Goal: Task Accomplishment & Management: Manage account settings

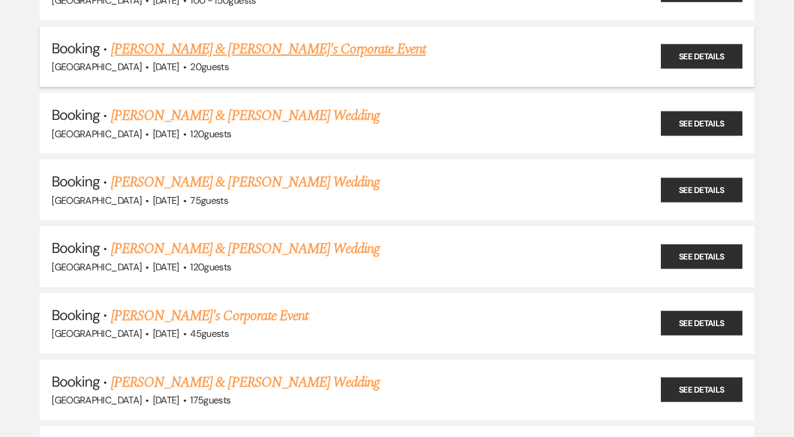
scroll to position [189, 0]
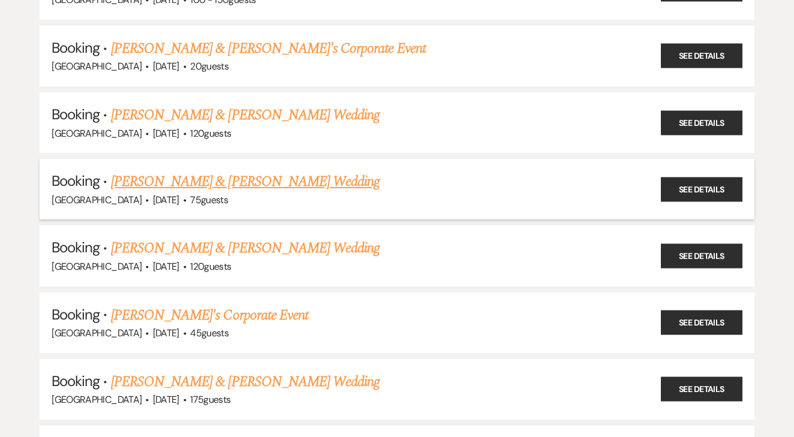
click at [356, 193] on div "[GEOGRAPHIC_DATA] · [DATE] · 75 guests" at bounding box center [397, 201] width 691 height 16
click at [361, 179] on link "[PERSON_NAME] & [PERSON_NAME] Wedding" at bounding box center [245, 182] width 269 height 22
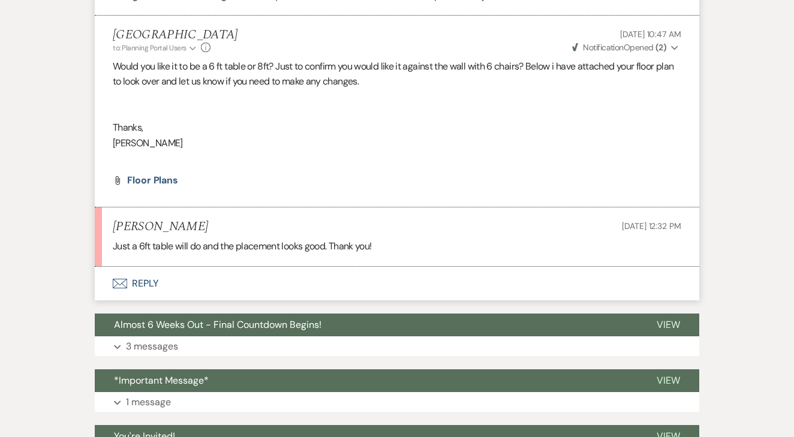
scroll to position [1161, 0]
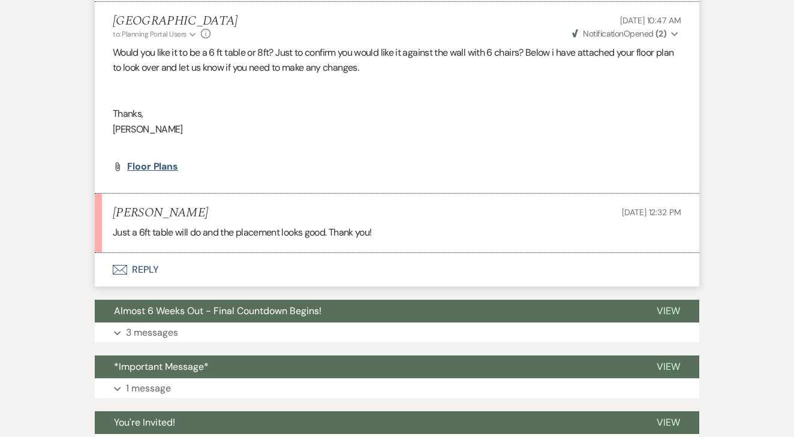
click at [145, 160] on span "Floor plans" at bounding box center [152, 166] width 51 height 13
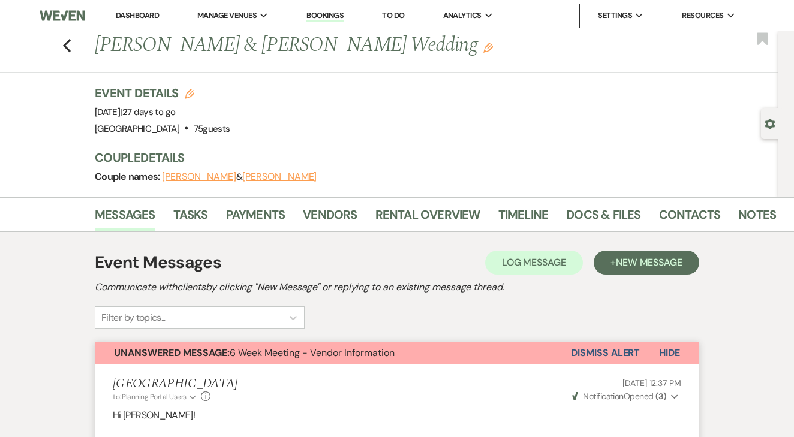
scroll to position [0, 0]
click at [144, 15] on link "Dashboard" at bounding box center [137, 15] width 43 height 10
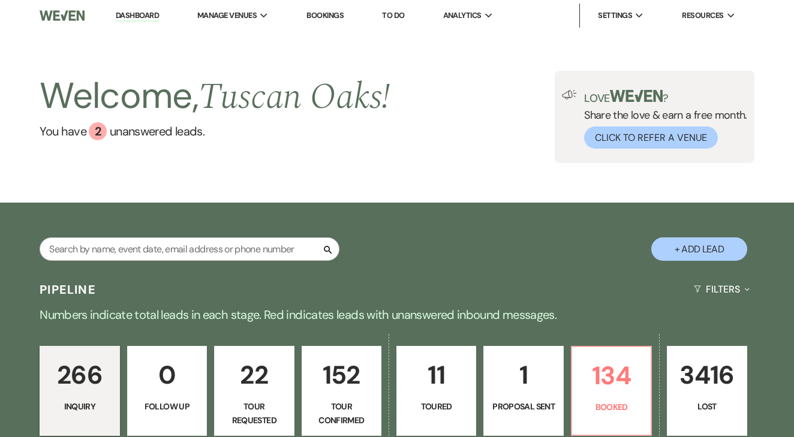
click at [332, 12] on link "Bookings" at bounding box center [325, 15] width 37 height 10
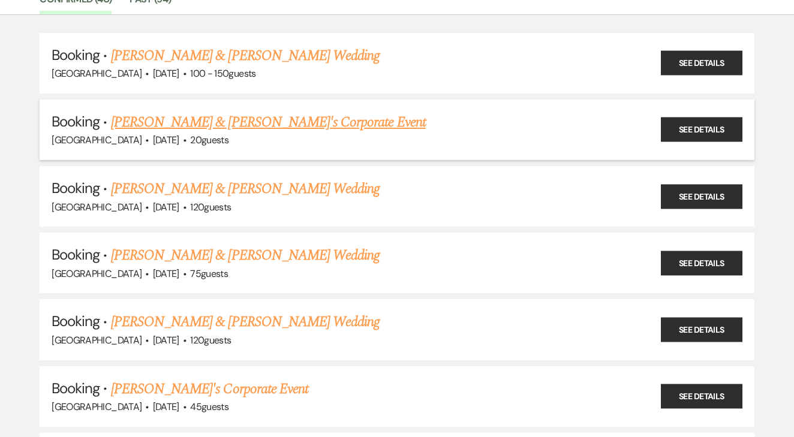
scroll to position [133, 0]
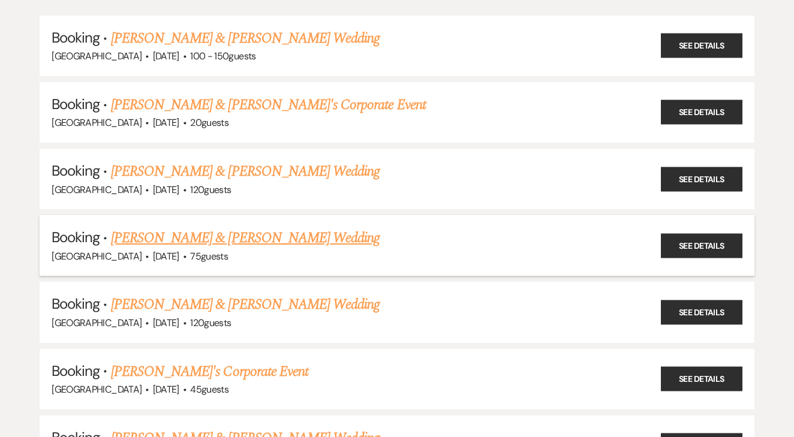
click at [460, 260] on li "Booking · [PERSON_NAME] & [PERSON_NAME] Wedding [GEOGRAPHIC_DATA] · [DATE] · 75…" at bounding box center [397, 245] width 715 height 61
click at [278, 294] on link "[PERSON_NAME] & [PERSON_NAME] Wedding" at bounding box center [245, 305] width 269 height 22
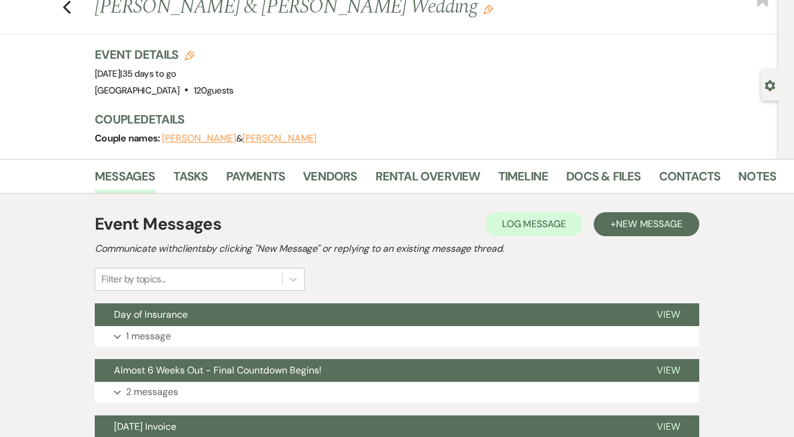
scroll to position [22, 0]
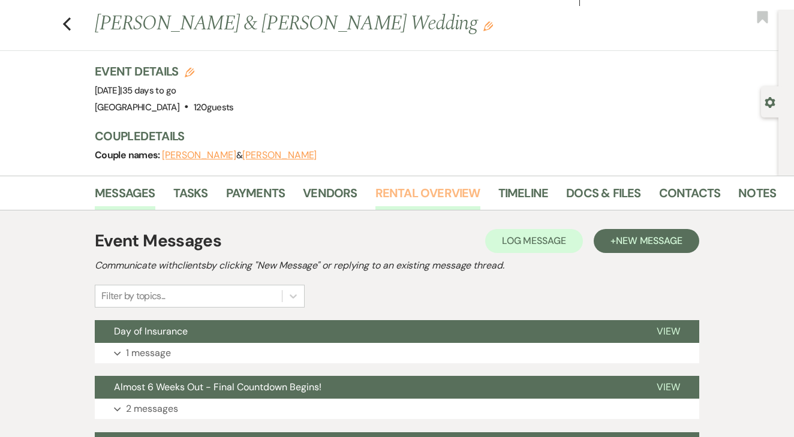
click at [381, 202] on link "Rental Overview" at bounding box center [428, 197] width 105 height 26
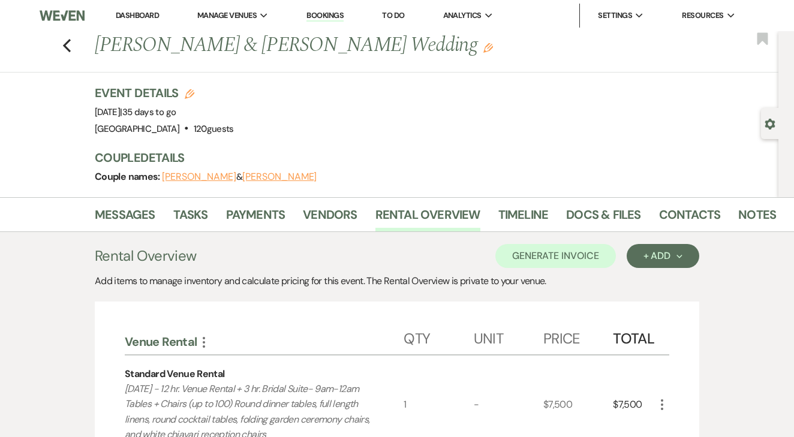
click at [327, 17] on link "Bookings" at bounding box center [325, 15] width 37 height 11
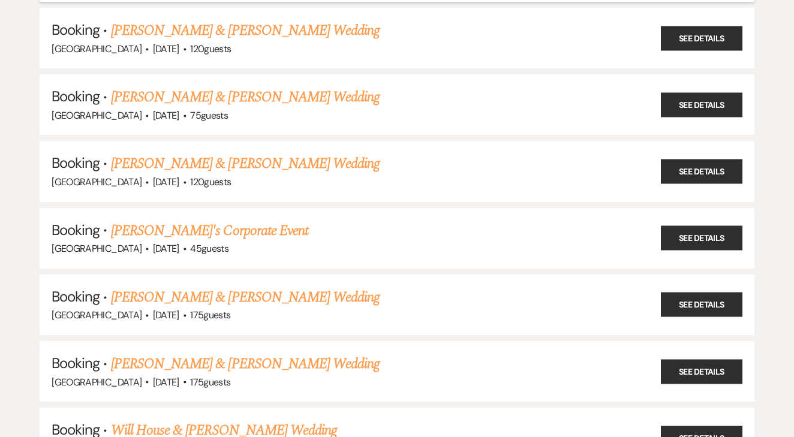
scroll to position [302, 0]
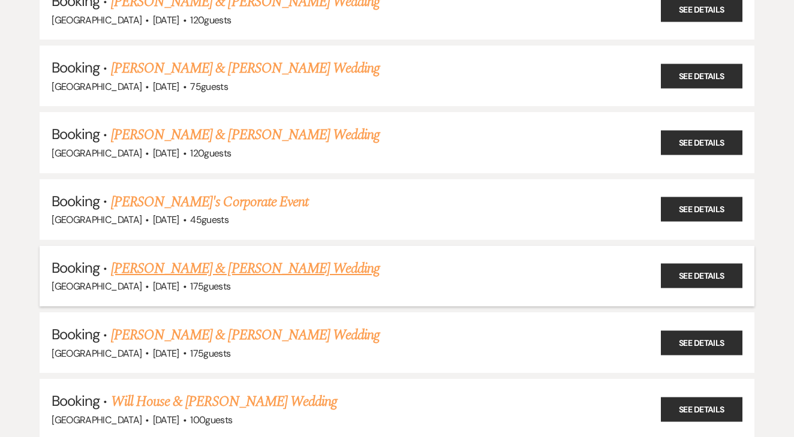
click at [269, 263] on link "[PERSON_NAME] & [PERSON_NAME] Wedding" at bounding box center [245, 269] width 269 height 22
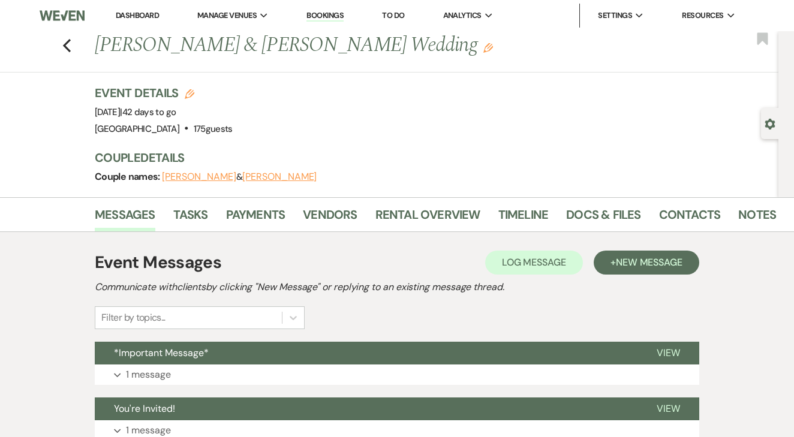
click at [185, 98] on icon "Edit" at bounding box center [190, 94] width 10 height 10
select select "630"
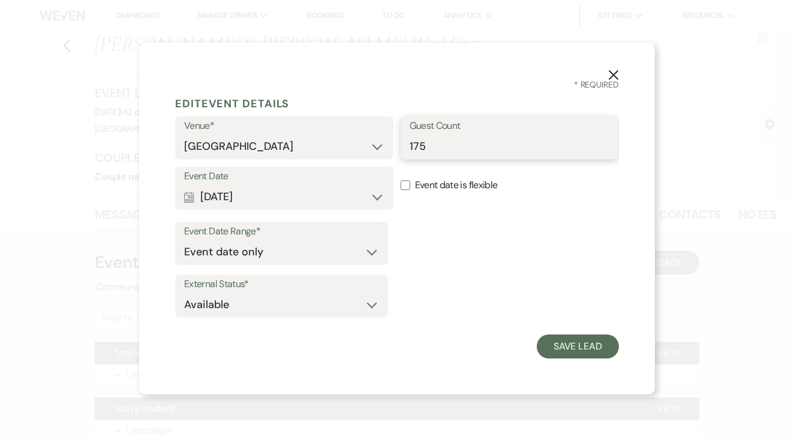
click at [425, 147] on input "175" at bounding box center [510, 146] width 200 height 23
type input "160"
click at [599, 355] on button "Save Lead" at bounding box center [578, 347] width 82 height 24
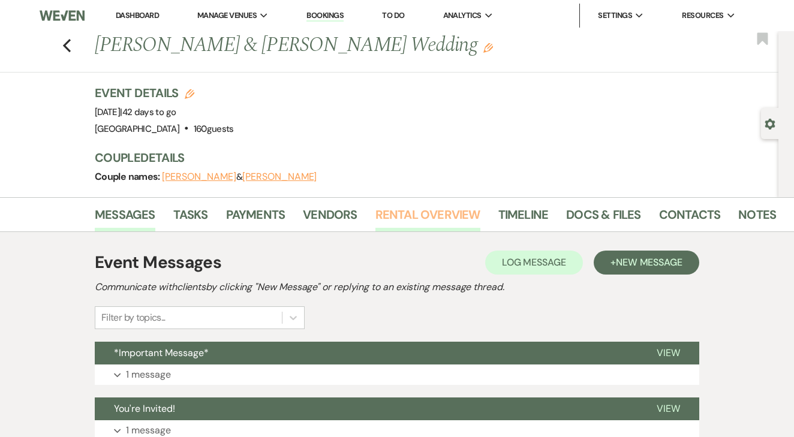
click at [424, 216] on link "Rental Overview" at bounding box center [428, 218] width 105 height 26
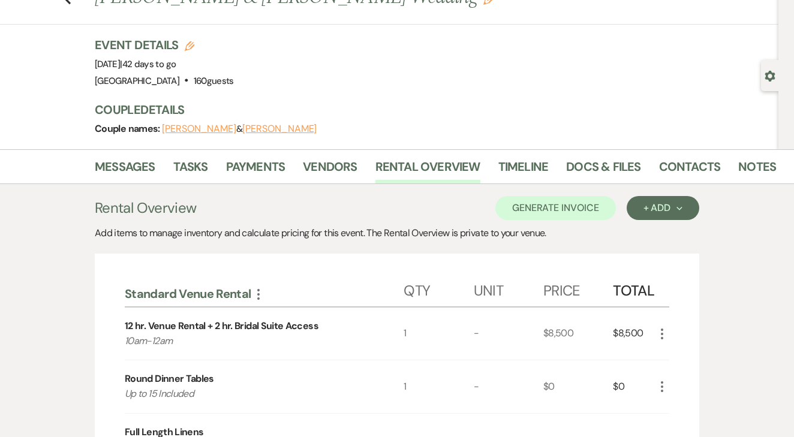
scroll to position [13, 0]
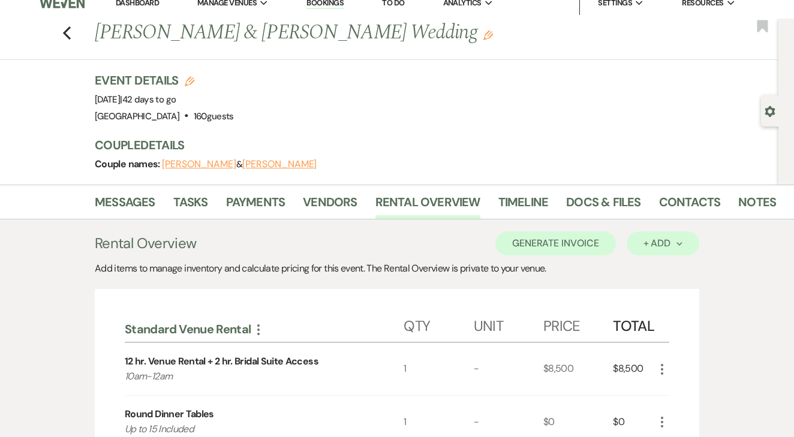
click at [649, 245] on div "+ Add Next" at bounding box center [663, 244] width 39 height 10
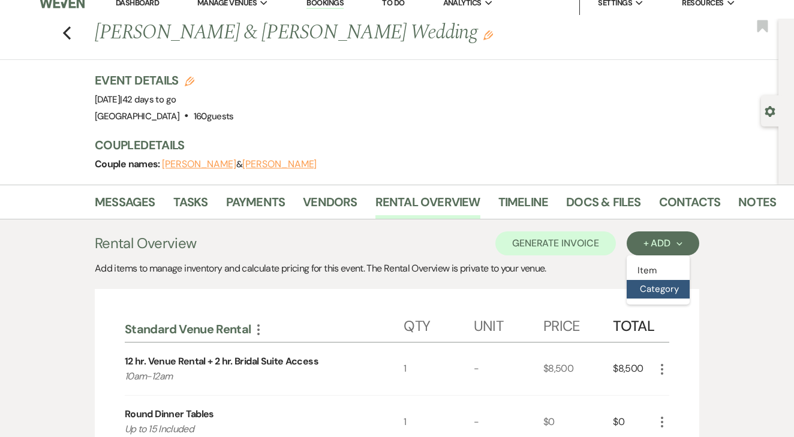
click at [668, 282] on button "Category" at bounding box center [658, 289] width 63 height 19
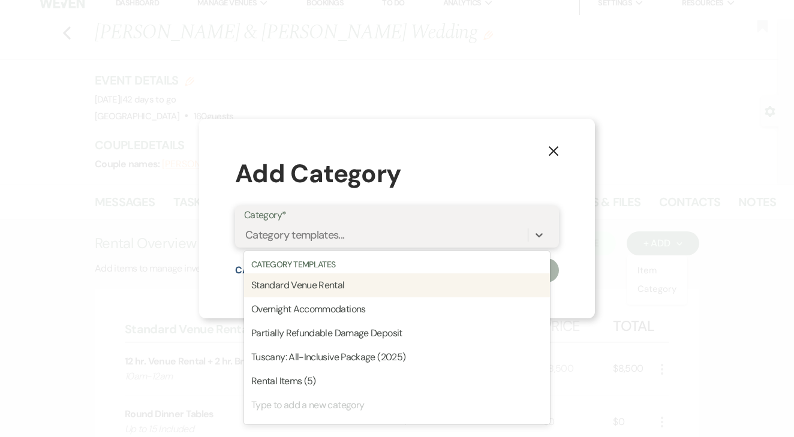
click at [347, 242] on div "Category templates..." at bounding box center [386, 235] width 284 height 21
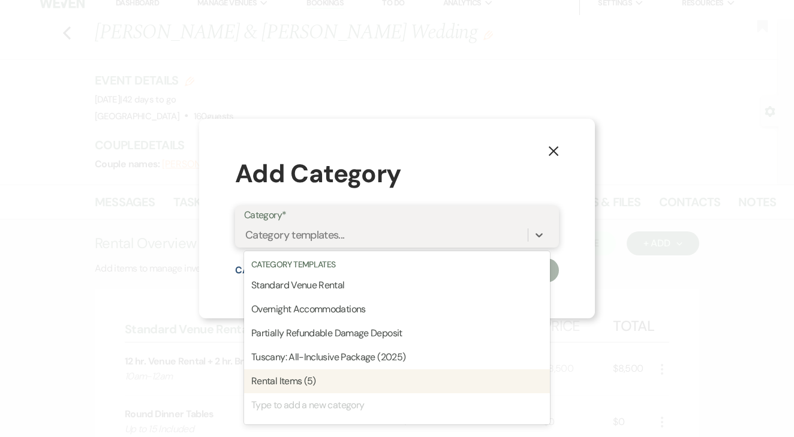
click at [340, 379] on div "Rental Items (5)" at bounding box center [397, 382] width 306 height 24
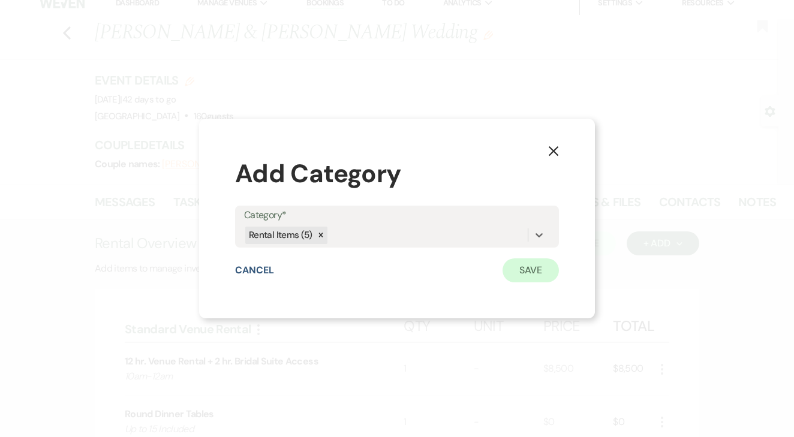
click at [516, 265] on button "Save" at bounding box center [531, 271] width 56 height 24
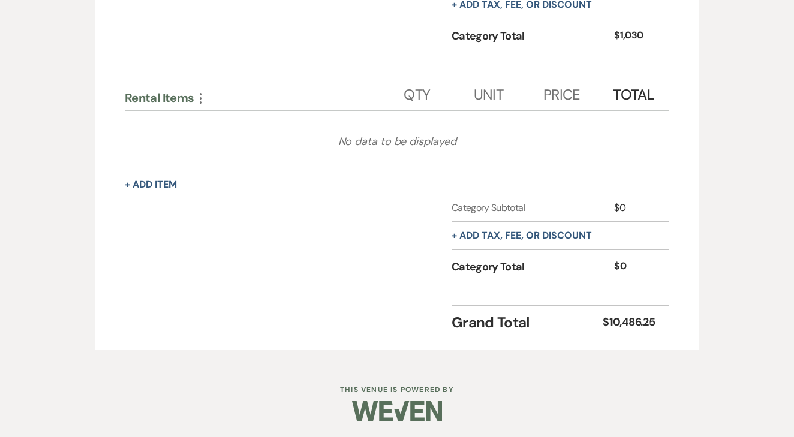
scroll to position [1442, 0]
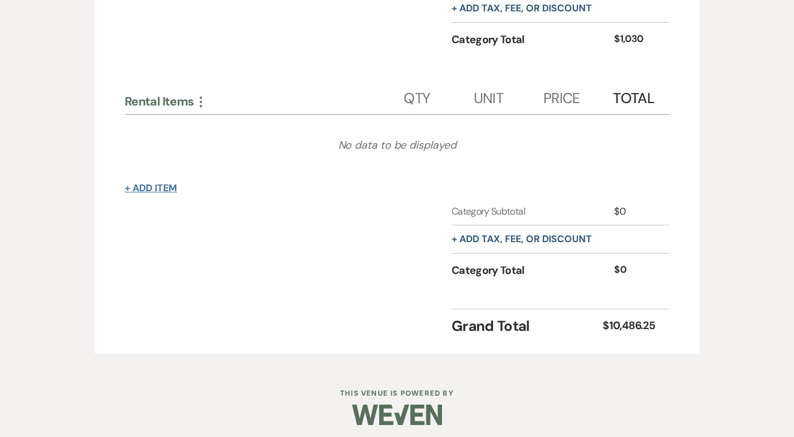
click at [158, 184] on button "+ Add Item" at bounding box center [151, 189] width 52 height 10
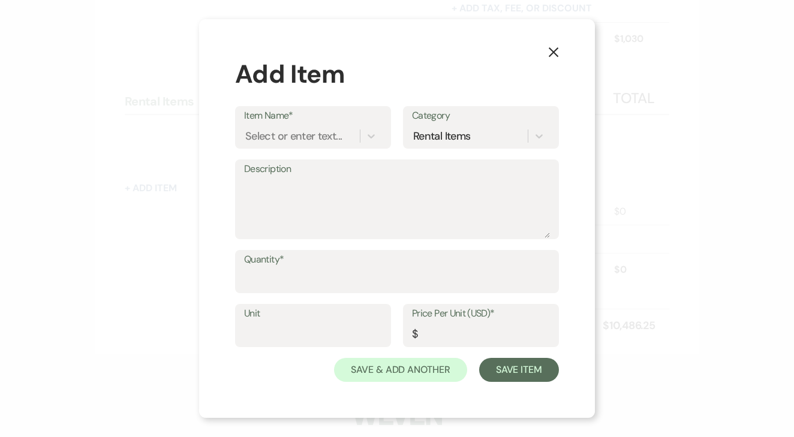
click at [263, 149] on div "Item Name* Select or enter text..." at bounding box center [313, 127] width 156 height 43
click at [282, 135] on div "Select or enter text..." at bounding box center [293, 136] width 97 height 16
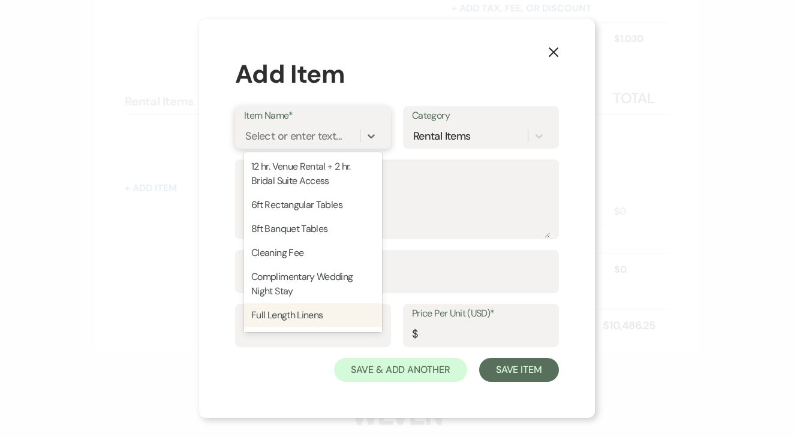
click at [316, 310] on div "Full Length Linens" at bounding box center [313, 316] width 138 height 24
type textarea "Up to 15 Included | Your Choice of Color | *Additional linens can be added thro…"
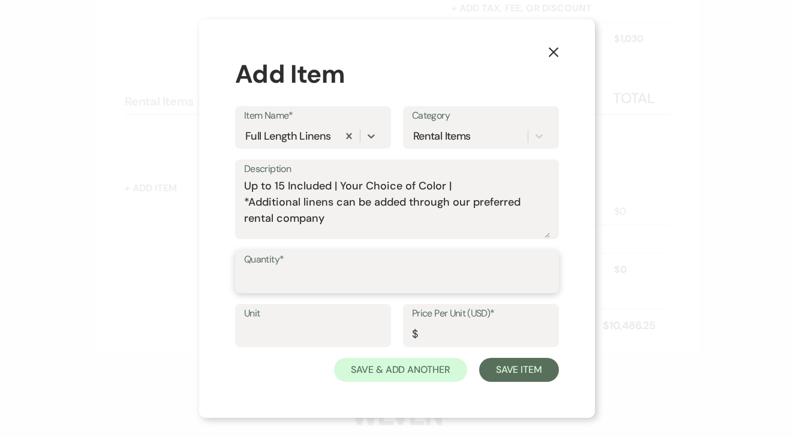
click at [352, 275] on input "Quantity*" at bounding box center [397, 280] width 306 height 23
type input "5"
click at [443, 331] on input "Price Per Unit (USD)*" at bounding box center [481, 334] width 138 height 23
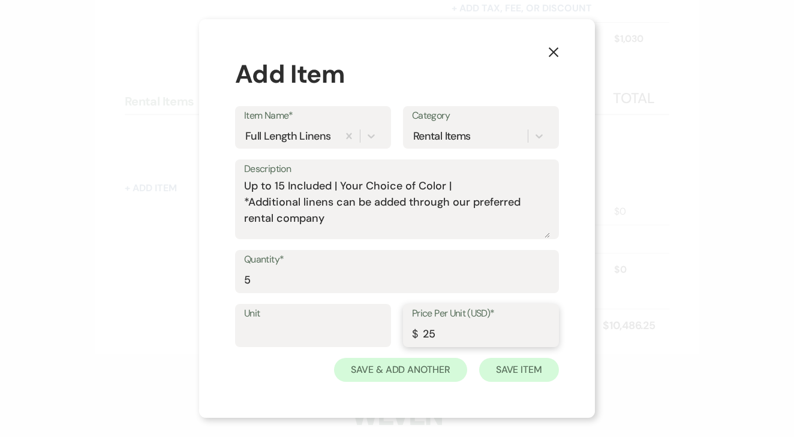
type input "25"
click at [520, 360] on button "Save Item" at bounding box center [519, 370] width 80 height 24
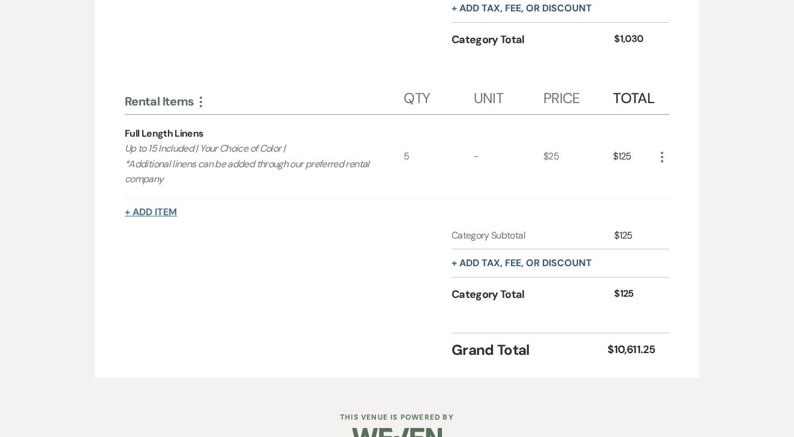
click at [177, 209] on button "+ Add Item" at bounding box center [151, 213] width 52 height 10
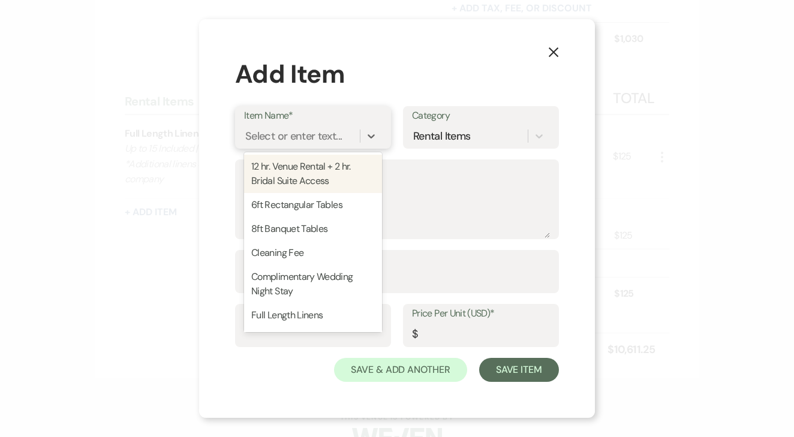
click at [333, 131] on div "Select or enter text..." at bounding box center [293, 136] width 97 height 16
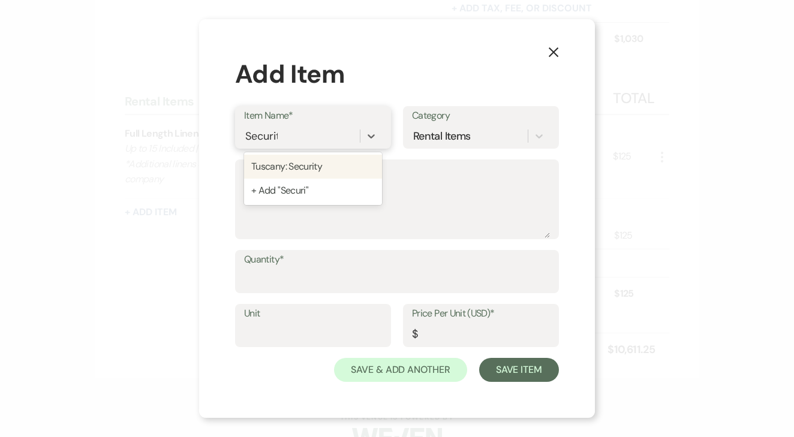
type input "Security"
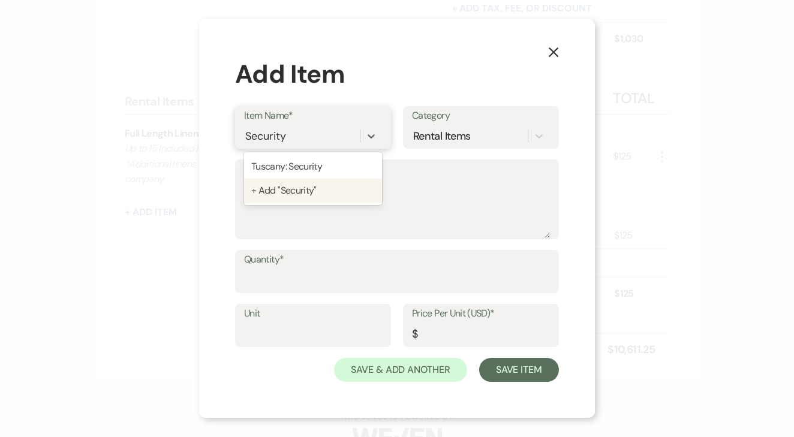
click at [329, 197] on div "+ Add "Security"" at bounding box center [313, 191] width 138 height 24
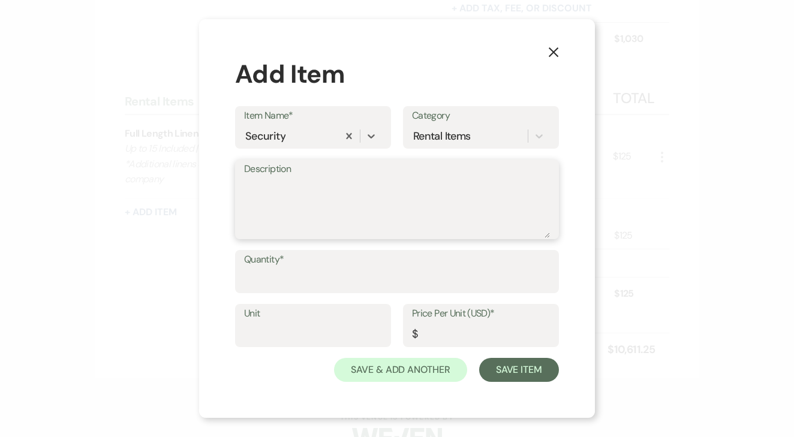
click at [368, 190] on textarea "Description" at bounding box center [397, 208] width 306 height 60
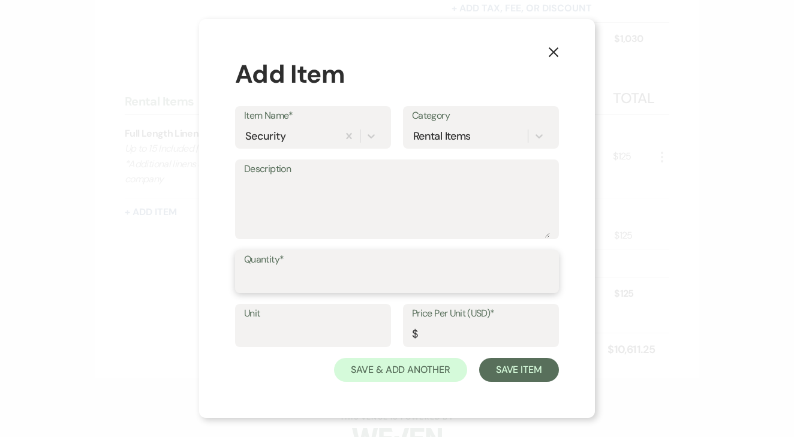
click at [367, 275] on input "Quantity*" at bounding box center [397, 280] width 306 height 23
type input "1"
click at [477, 344] on input "Price Per Unit (USD)*" at bounding box center [481, 334] width 138 height 23
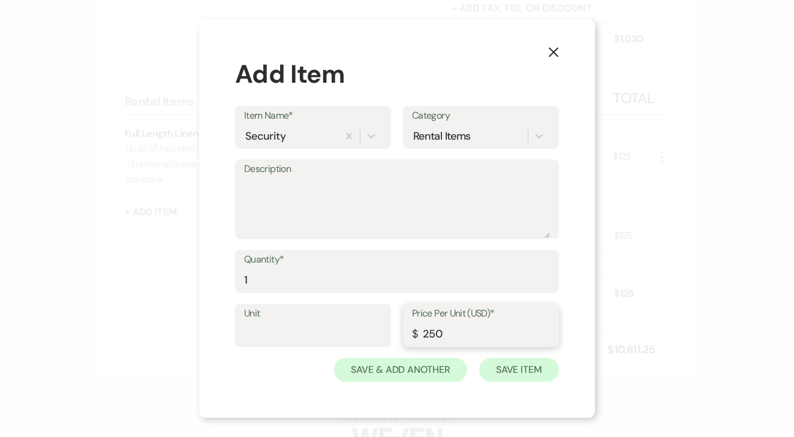
type input "250"
click at [515, 366] on button "Save Item" at bounding box center [519, 370] width 80 height 24
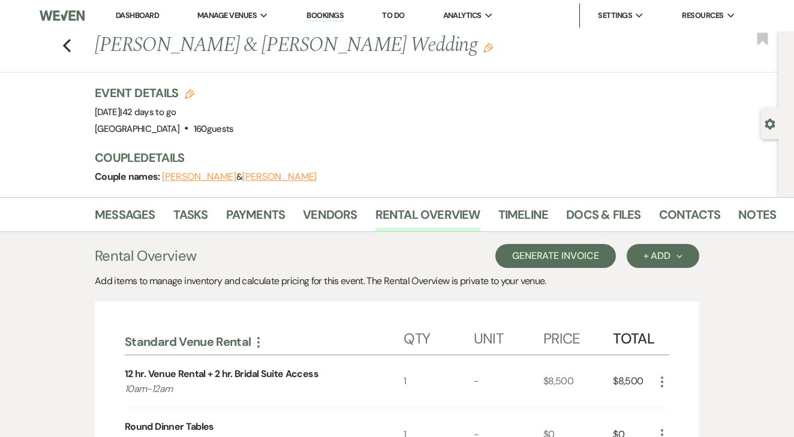
scroll to position [0, 0]
click at [531, 264] on button "Generate Invoice" at bounding box center [556, 256] width 121 height 24
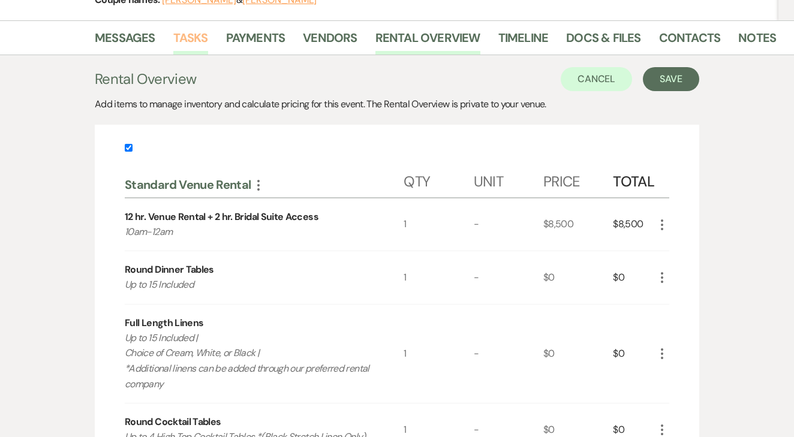
scroll to position [174, 0]
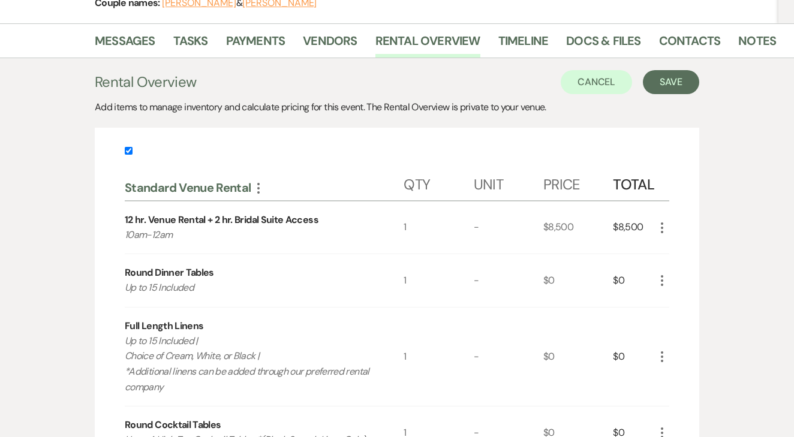
click at [129, 152] on input "checkbox" at bounding box center [129, 151] width 8 height 8
checkbox input "false"
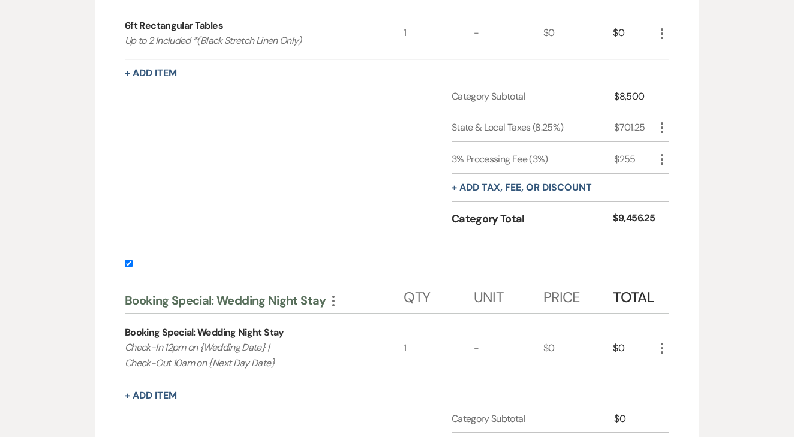
scroll to position [788, 0]
click at [129, 259] on input "checkbox" at bounding box center [129, 263] width 8 height 8
checkbox input "false"
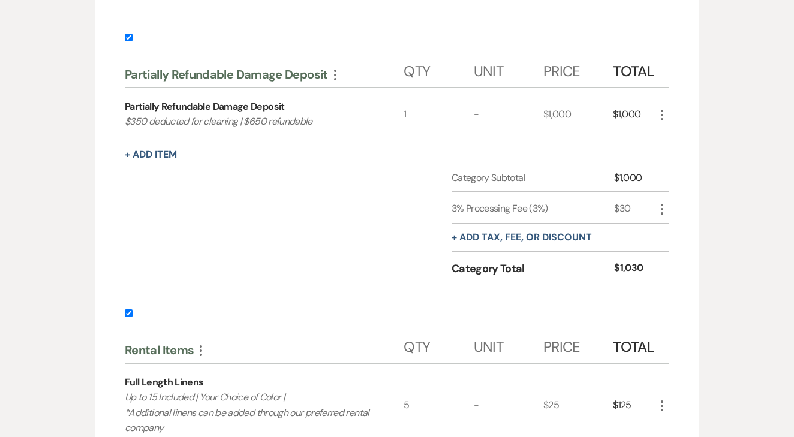
scroll to position [1273, 0]
click at [131, 38] on input "checkbox" at bounding box center [129, 37] width 8 height 8
checkbox input "false"
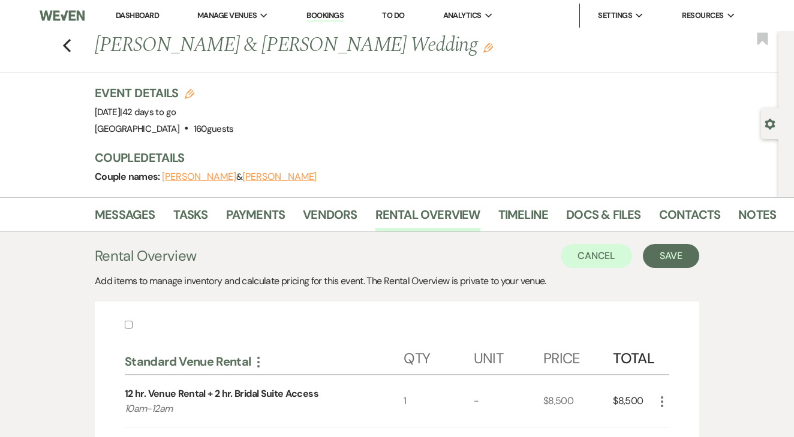
scroll to position [0, 0]
click at [670, 248] on button "Save" at bounding box center [671, 256] width 56 height 24
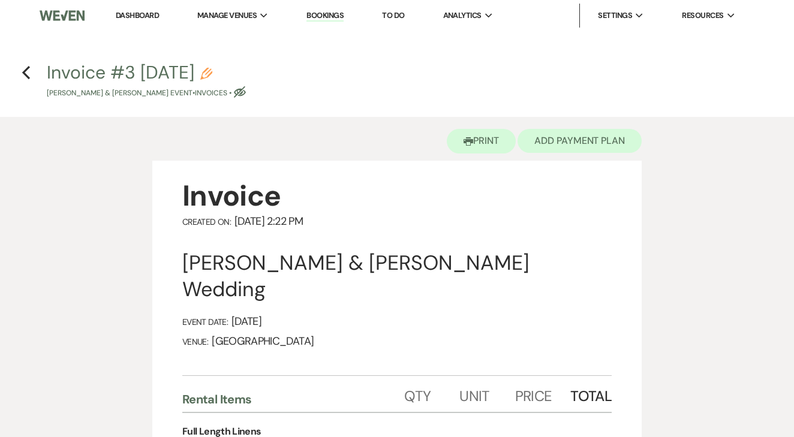
click at [596, 151] on button "Add Payment Plan" at bounding box center [580, 141] width 124 height 24
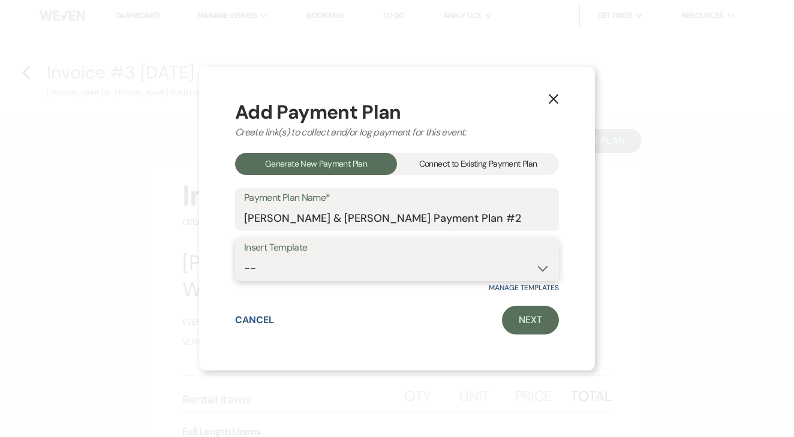
select select "50"
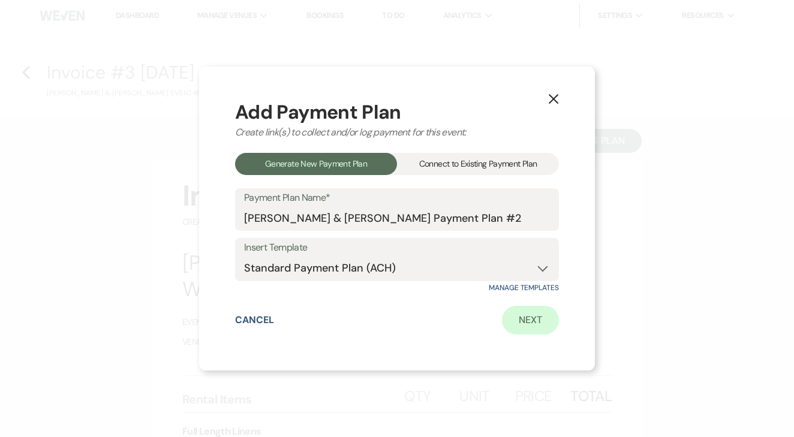
click at [538, 319] on link "Next" at bounding box center [530, 320] width 57 height 29
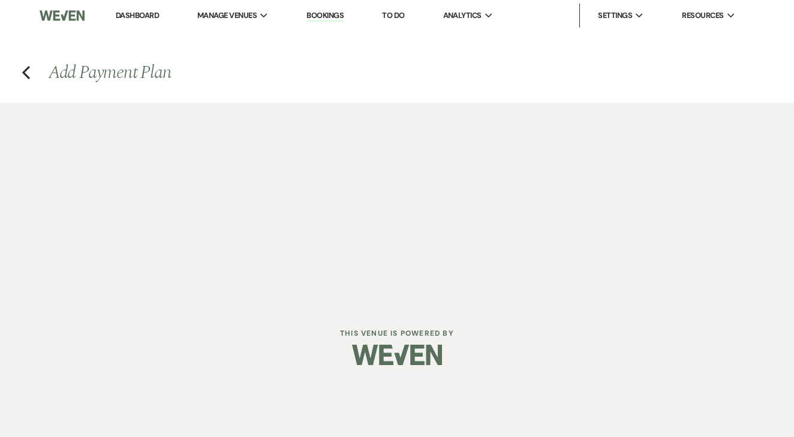
select select "27767"
select select "2"
select select "percentage"
select select "true"
select select "both"
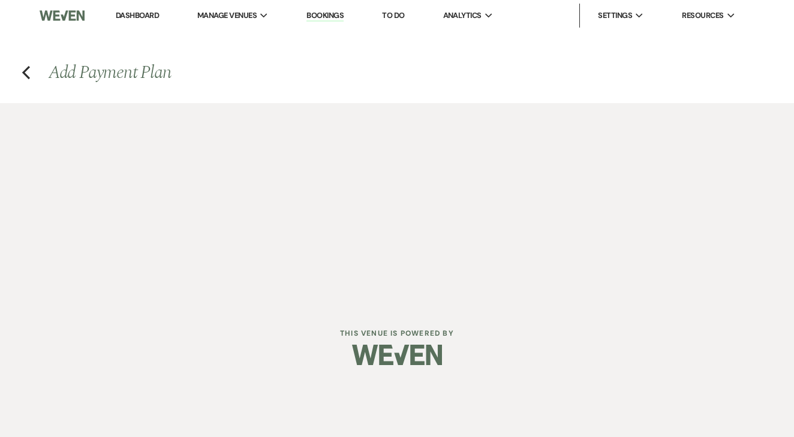
select select "daily"
select select "days"
select select "afterDueDate"
select select "complete"
select select "2"
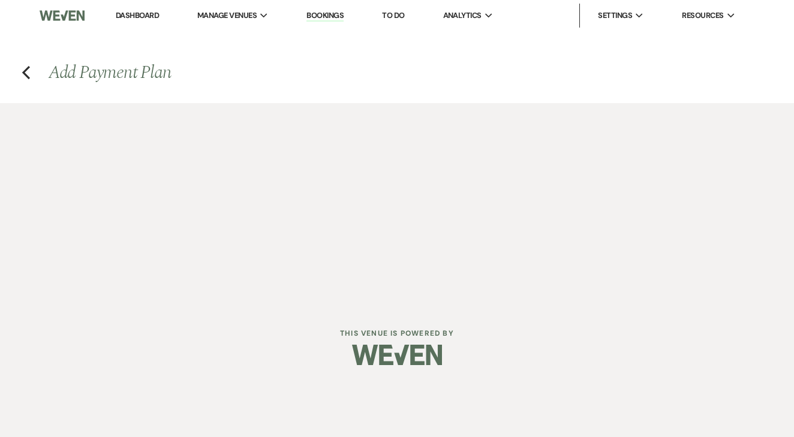
select select "percentage"
select select "true"
select select "client"
select select "weeks"
select select "both"
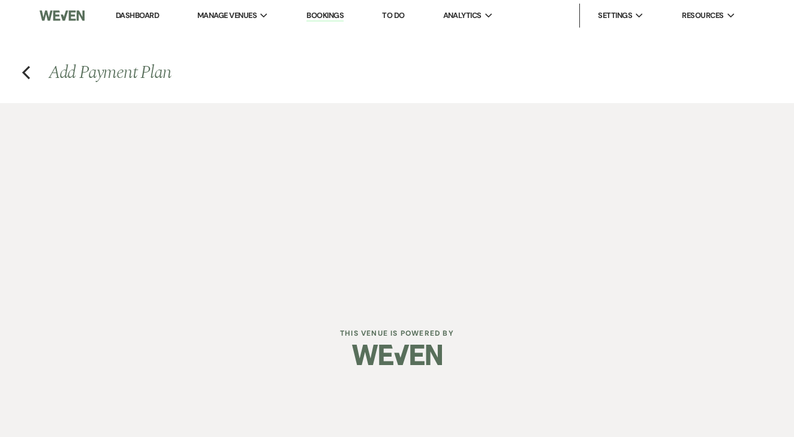
select select "daily"
select select "days"
select select "afterDueDate"
select select "complete"
select select "2"
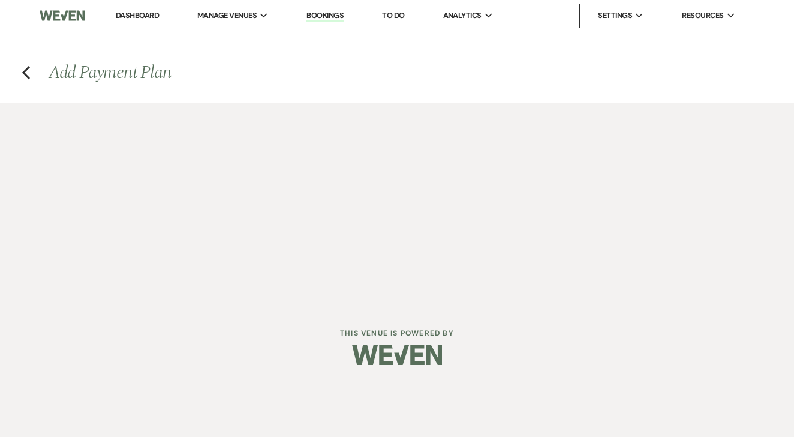
select select "percentage"
select select "true"
select select "client"
select select "weeks"
select select "both"
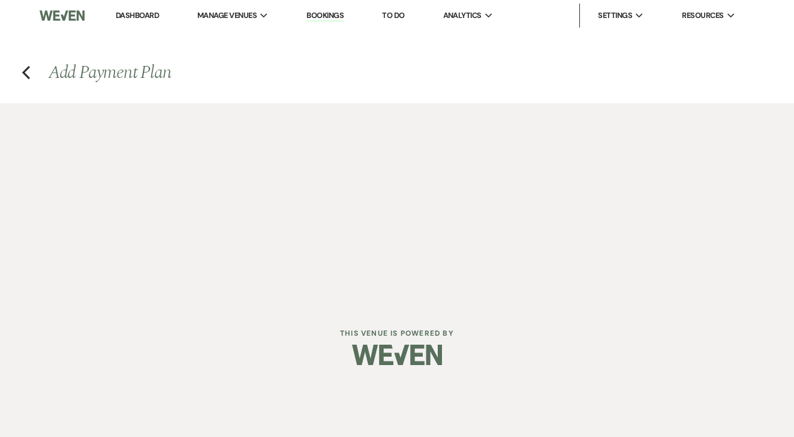
select select "daily"
select select "days"
select select "afterDueDate"
select select "complete"
select select "2"
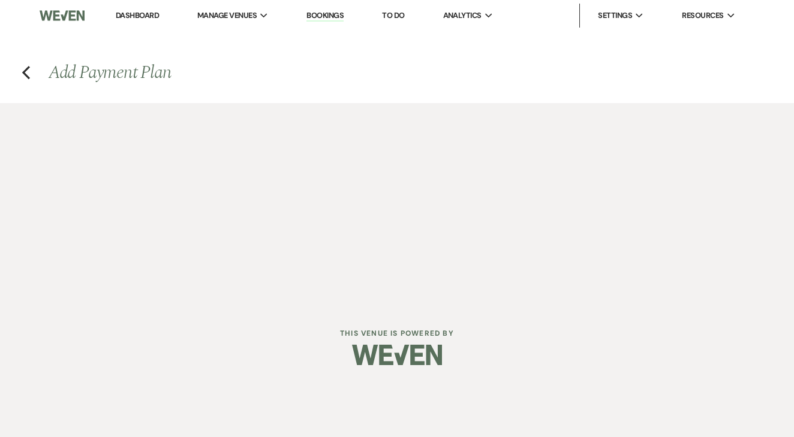
select select "percentage"
select select "true"
select select "client"
select select "weeks"
select select "both"
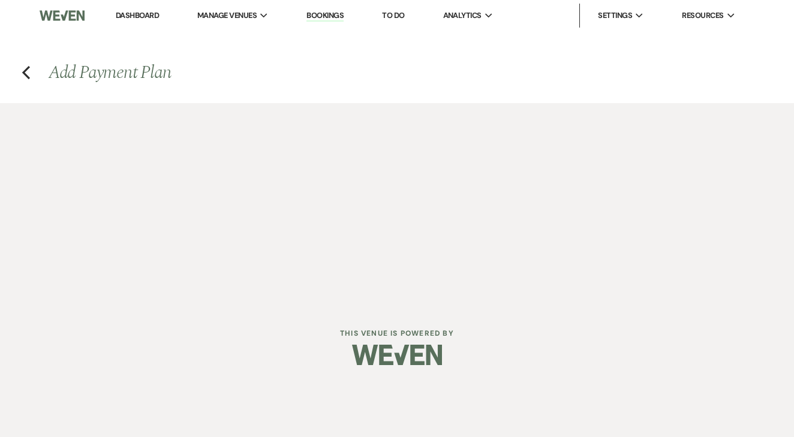
select select "daily"
select select "days"
select select "afterDueDate"
select select "complete"
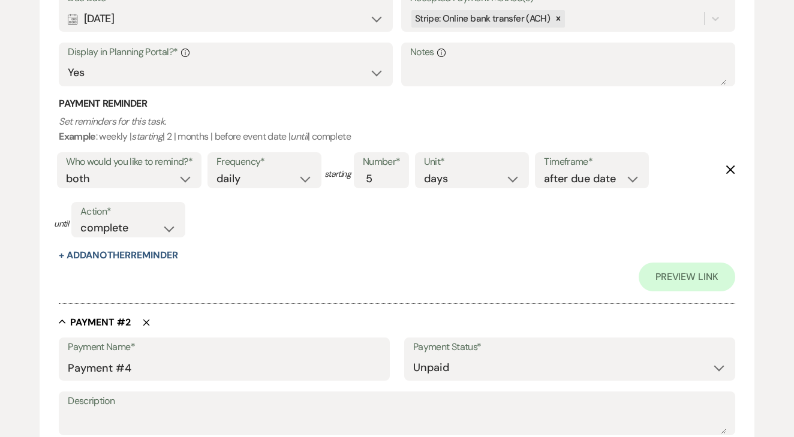
scroll to position [676, 0]
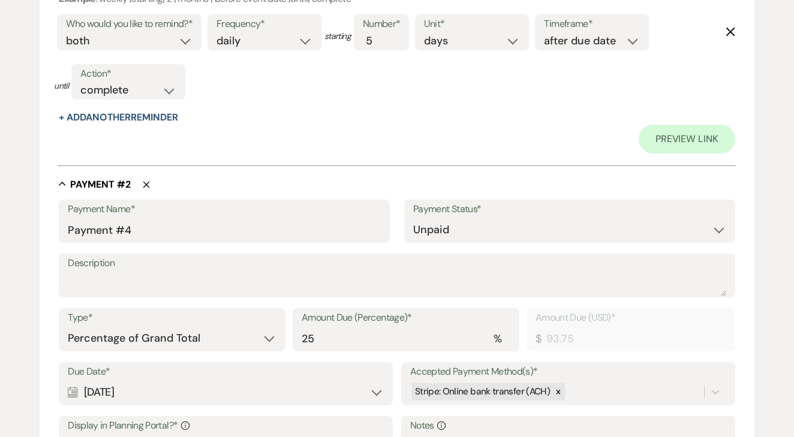
click at [146, 181] on icon "Delete" at bounding box center [146, 184] width 7 height 7
type input "Payment #2"
type input "Payment #3"
click at [146, 181] on icon "Delete" at bounding box center [146, 184] width 7 height 7
type input "Payment #3"
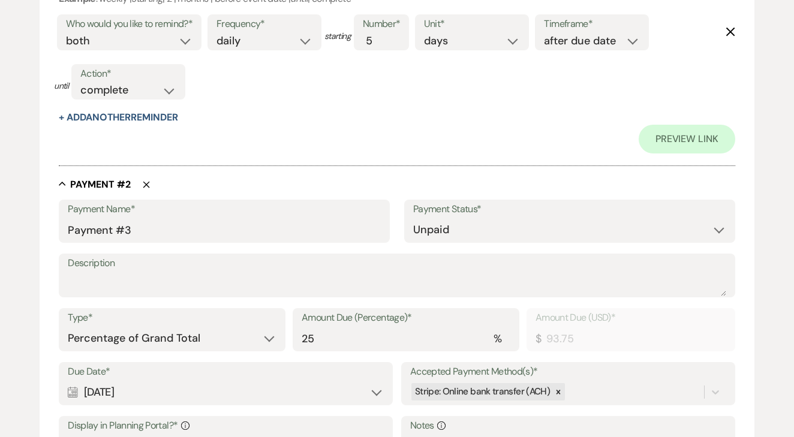
click at [146, 181] on icon "Delete" at bounding box center [146, 184] width 7 height 7
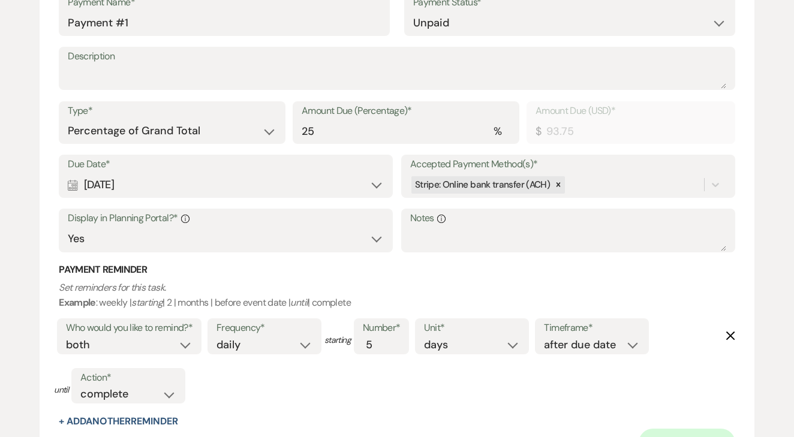
scroll to position [377, 0]
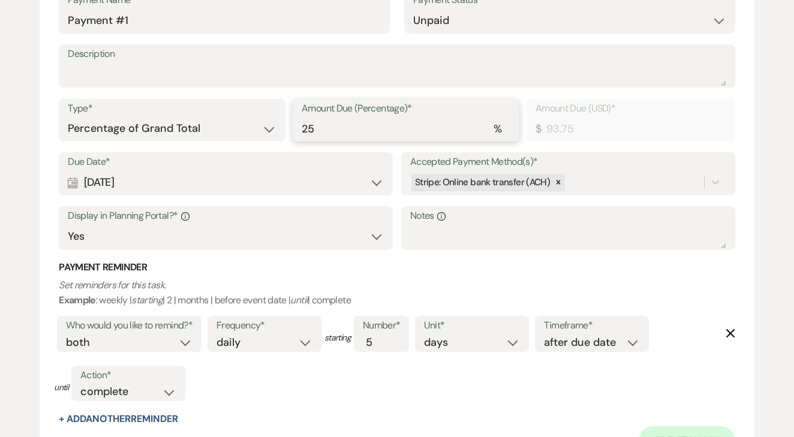
click at [355, 121] on input "25" at bounding box center [406, 128] width 209 height 23
type input "1"
type input "3.75"
type input "10"
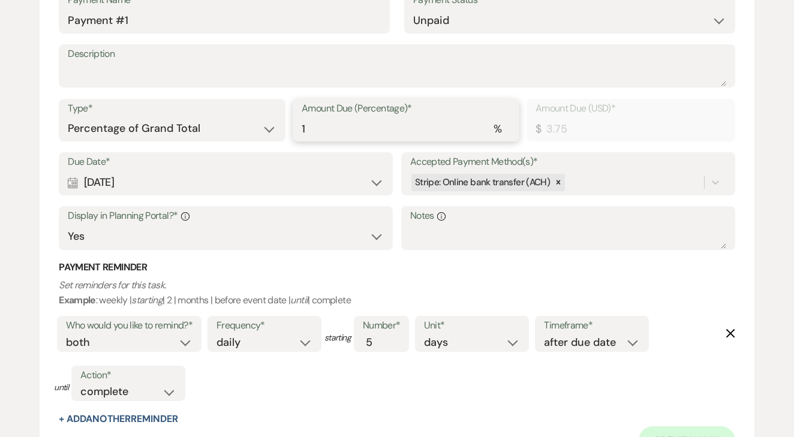
type input "37.50"
type input "100"
type input "375.00"
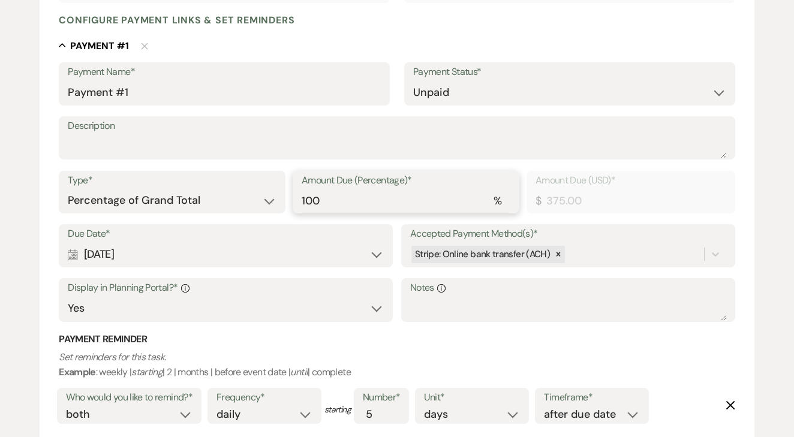
scroll to position [309, 0]
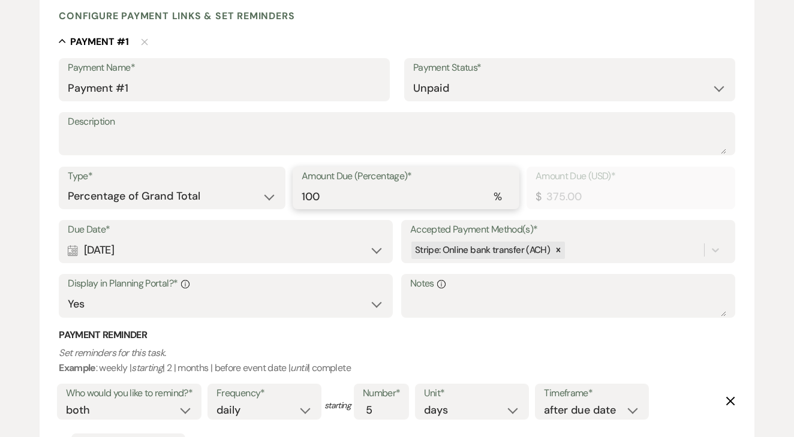
type input "100"
click at [190, 254] on div "Calendar [DATE] Expand" at bounding box center [226, 250] width 316 height 23
select select "day"
select select "afterBookedDate"
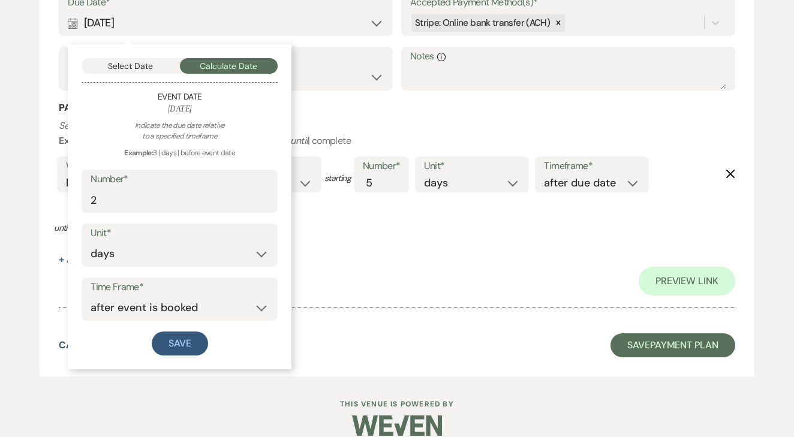
scroll to position [536, 0]
click at [150, 65] on button "Select Date" at bounding box center [131, 67] width 98 height 16
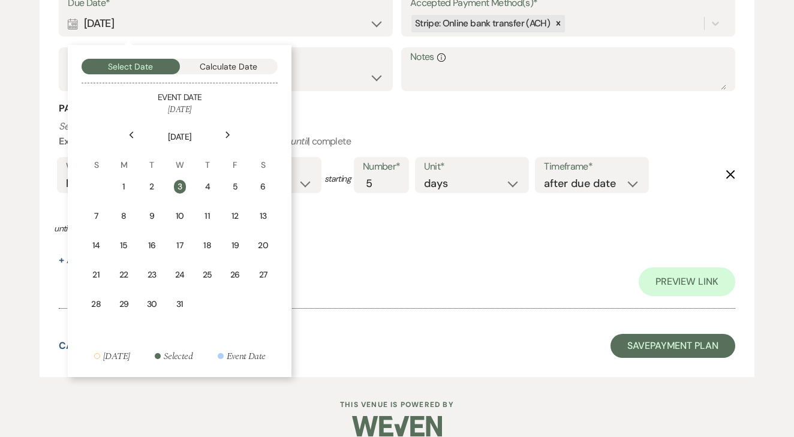
click at [235, 127] on div "Next" at bounding box center [227, 134] width 19 height 19
click at [137, 131] on div "Previous" at bounding box center [131, 134] width 19 height 19
click at [236, 188] on div "6" at bounding box center [235, 187] width 11 height 13
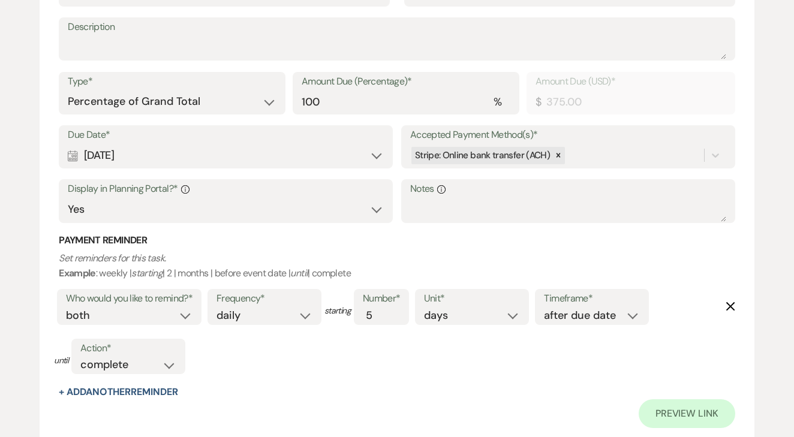
scroll to position [404, 0]
click at [337, 152] on div "Calendar [DATE] Expand" at bounding box center [226, 155] width 316 height 23
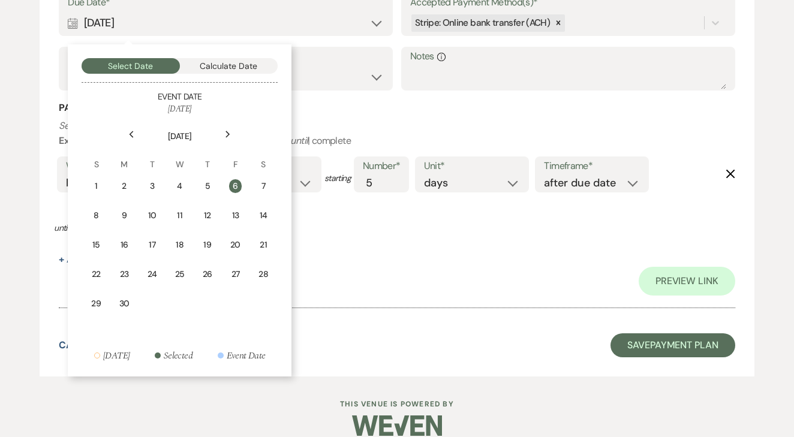
scroll to position [536, 0]
click at [236, 280] on td "27" at bounding box center [235, 275] width 27 height 28
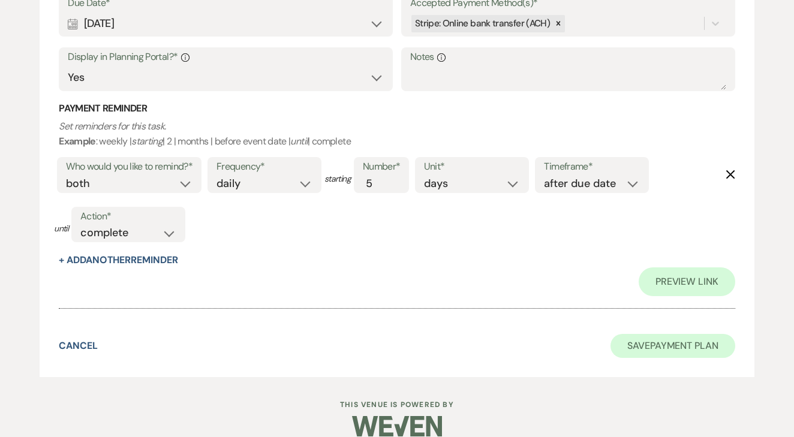
click at [665, 334] on button "Save Payment Plan" at bounding box center [673, 346] width 125 height 24
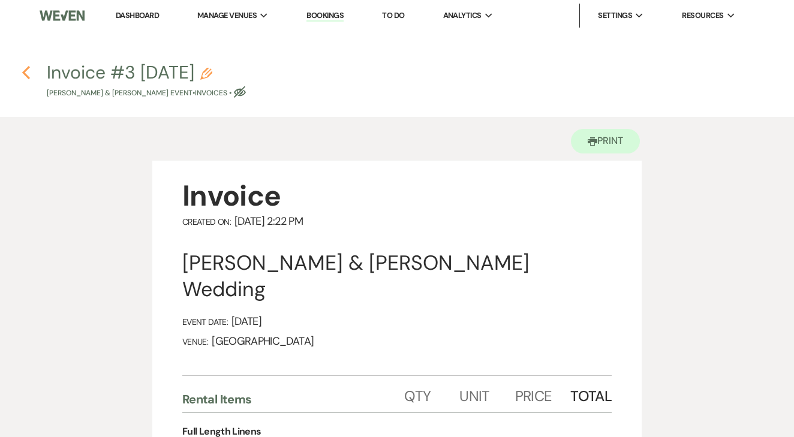
click at [23, 71] on icon "Previous" at bounding box center [26, 72] width 9 height 14
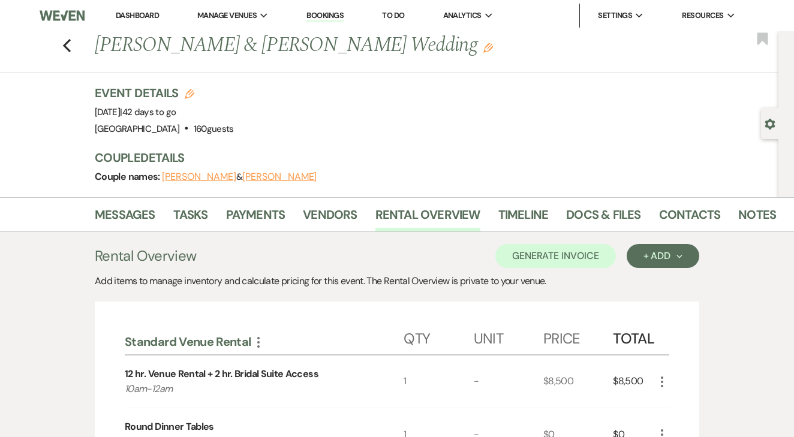
click at [256, 204] on li "Payments" at bounding box center [264, 217] width 77 height 29
click at [263, 213] on link "Payments" at bounding box center [255, 218] width 59 height 26
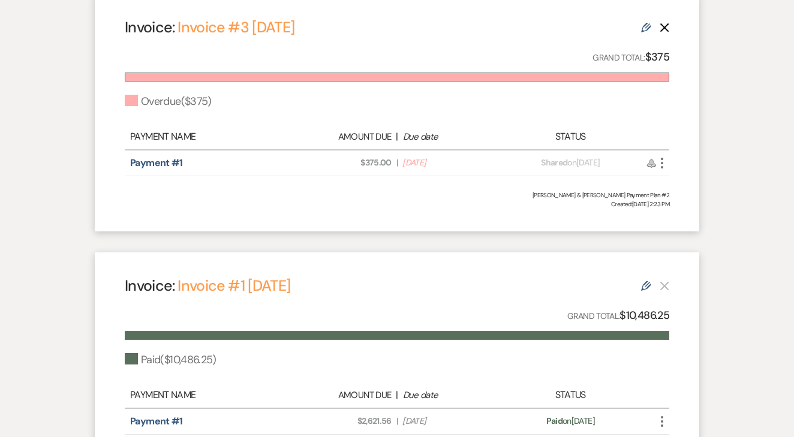
scroll to position [358, 0]
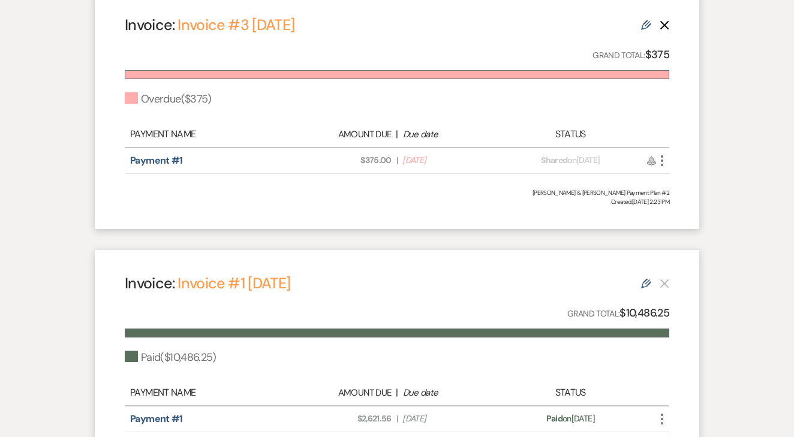
click at [667, 157] on icon "More" at bounding box center [662, 161] width 14 height 14
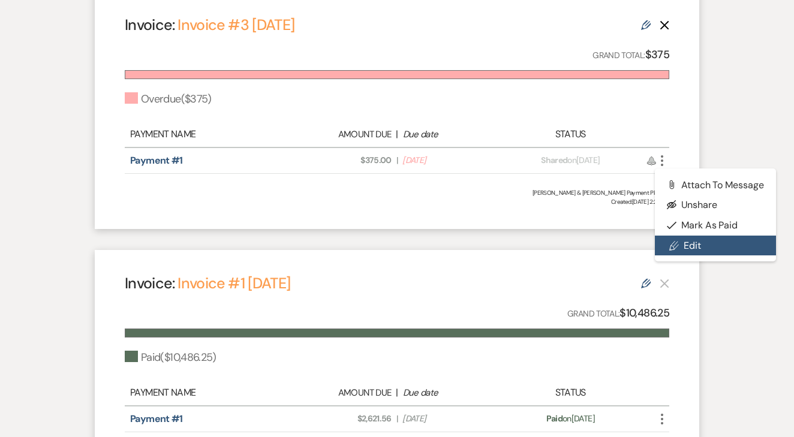
click at [709, 245] on link "Pencil Edit" at bounding box center [715, 246] width 121 height 20
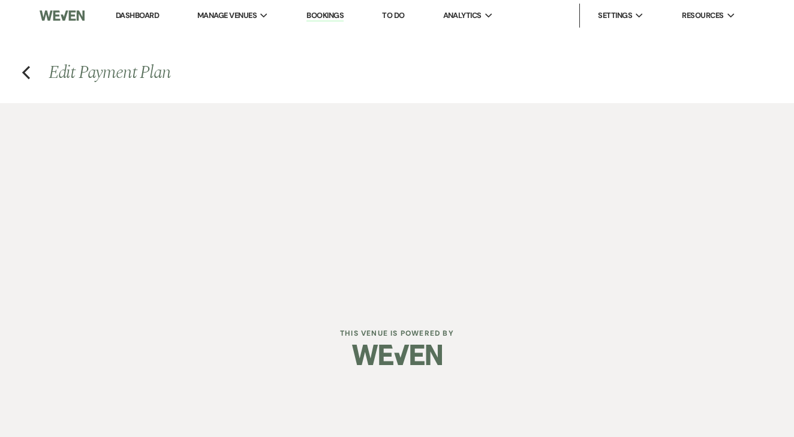
select select "27767"
select select "2"
select select "percentage"
select select "true"
select select "both"
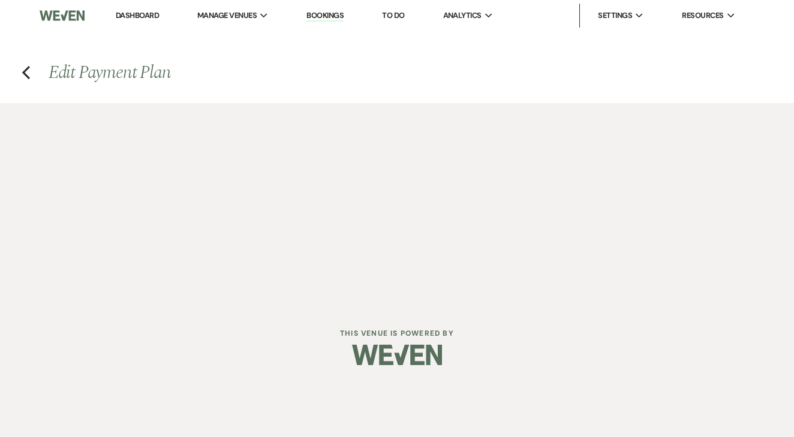
select select "daily"
select select "days"
select select "afterDueDate"
select select "complete"
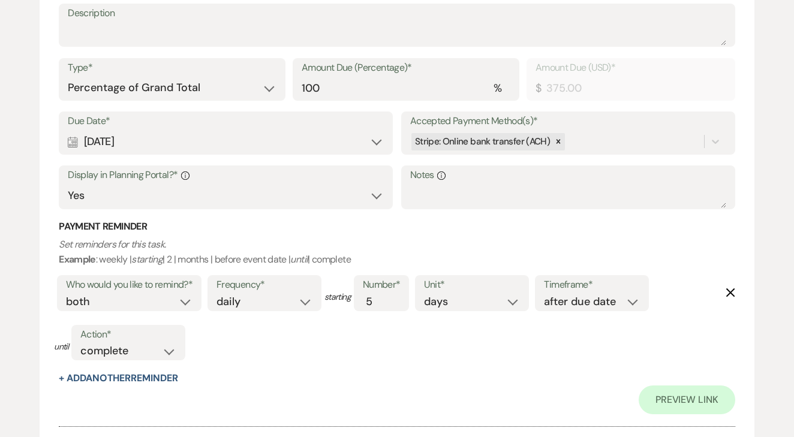
scroll to position [428, 0]
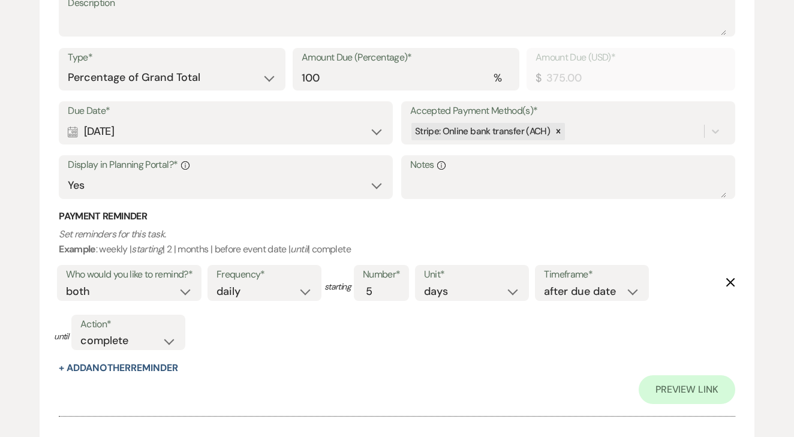
click at [243, 120] on div "Calendar [DATE] Expand" at bounding box center [226, 131] width 316 height 23
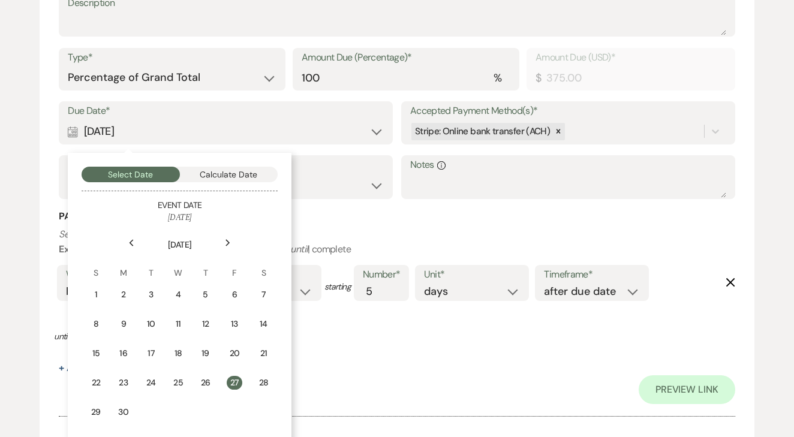
click at [223, 233] on div "Next" at bounding box center [227, 242] width 19 height 19
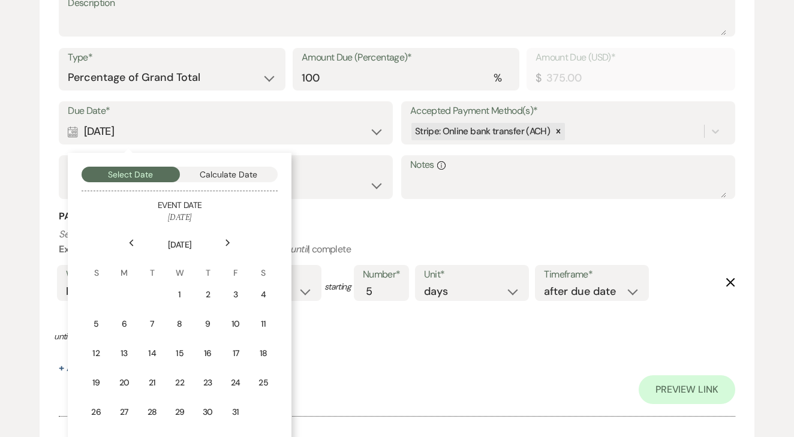
click at [223, 233] on div "Next" at bounding box center [227, 242] width 19 height 19
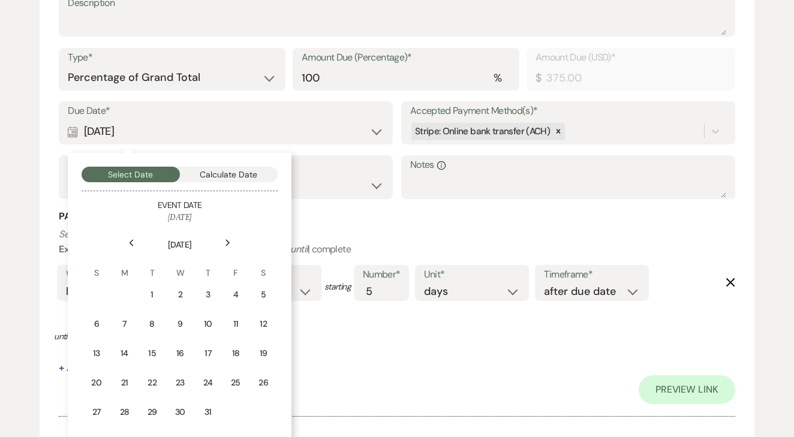
click at [223, 233] on div "Next" at bounding box center [227, 242] width 19 height 19
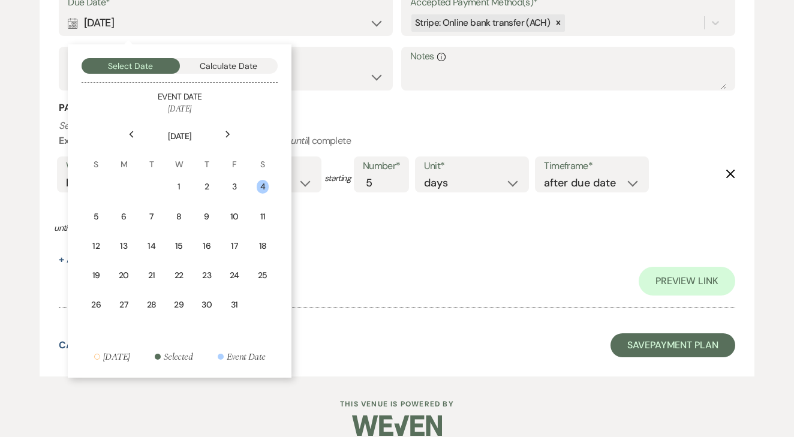
scroll to position [536, 0]
click at [128, 131] on icon "Previous" at bounding box center [131, 134] width 6 height 7
click at [266, 275] on div "27" at bounding box center [262, 275] width 11 height 13
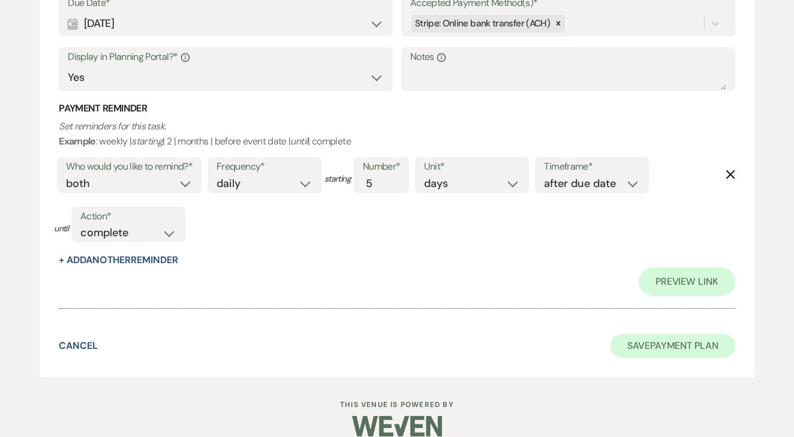
click at [653, 334] on button "Save Payment Plan" at bounding box center [673, 346] width 125 height 24
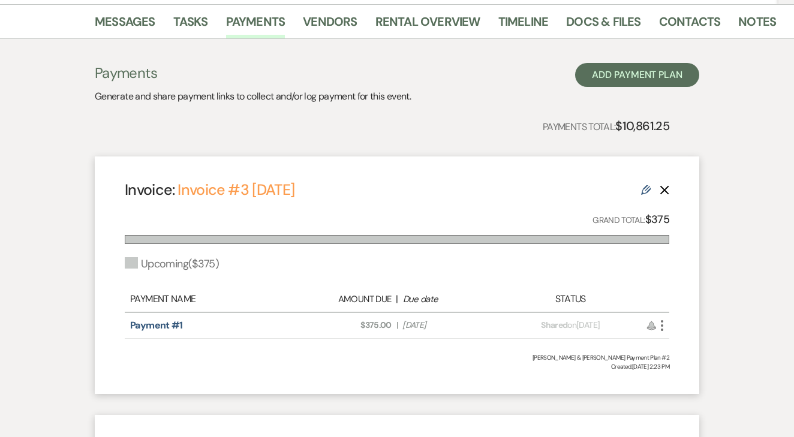
scroll to position [224, 0]
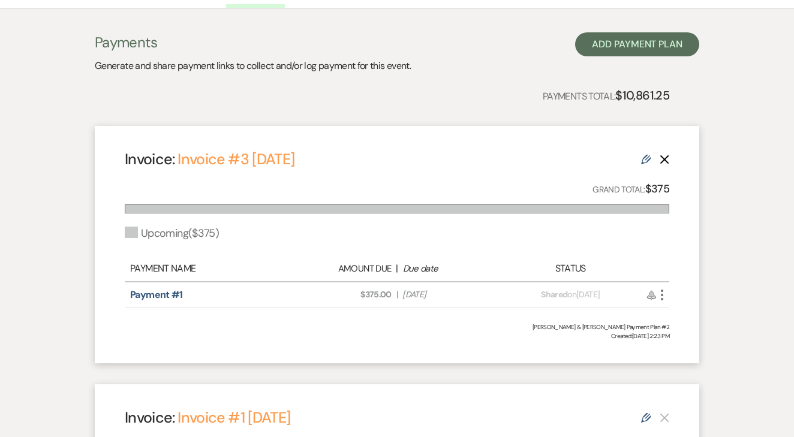
click at [665, 289] on icon "More" at bounding box center [662, 295] width 14 height 14
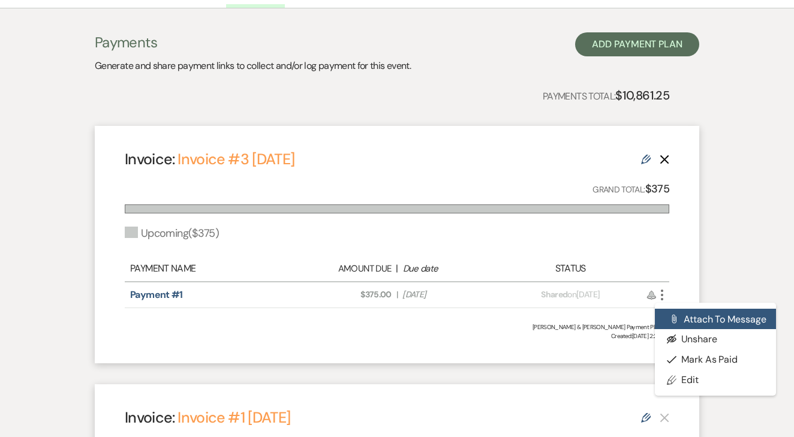
click at [713, 314] on button "Attach File Attach to Message" at bounding box center [715, 319] width 121 height 20
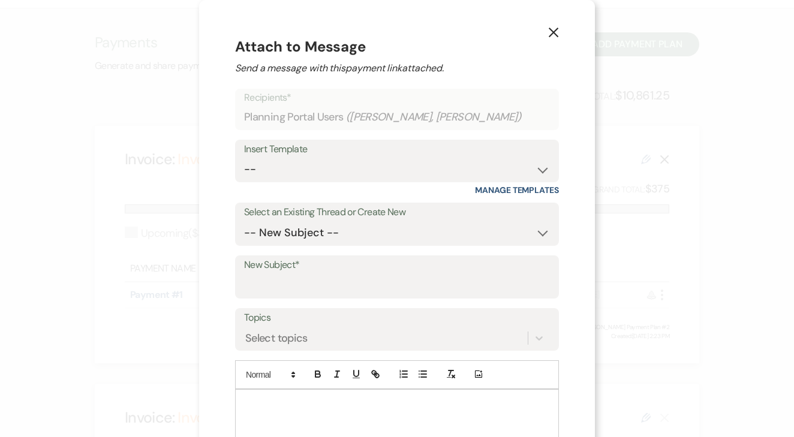
scroll to position [71, 0]
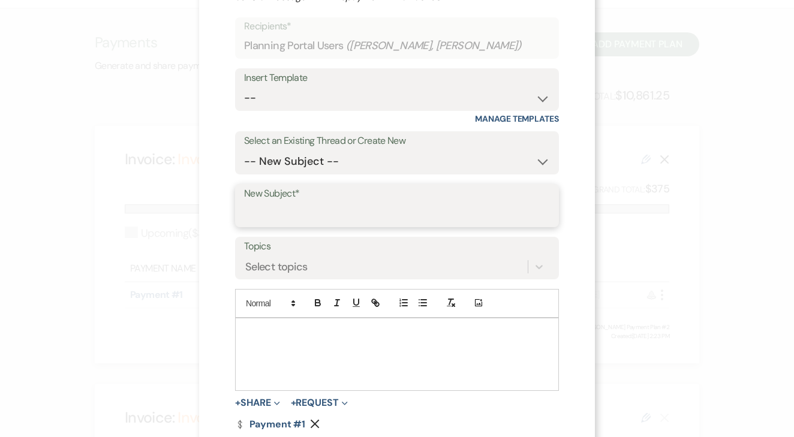
click at [391, 209] on input "New Subject*" at bounding box center [397, 214] width 306 height 23
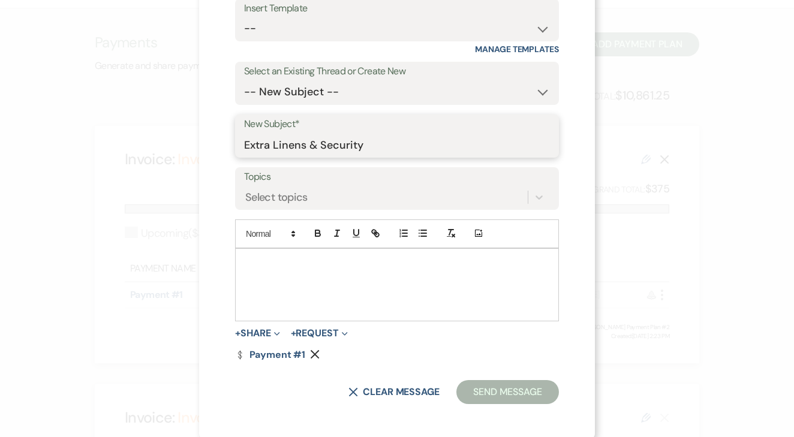
type input "Extra Linens & Security"
click at [465, 268] on div at bounding box center [397, 285] width 323 height 72
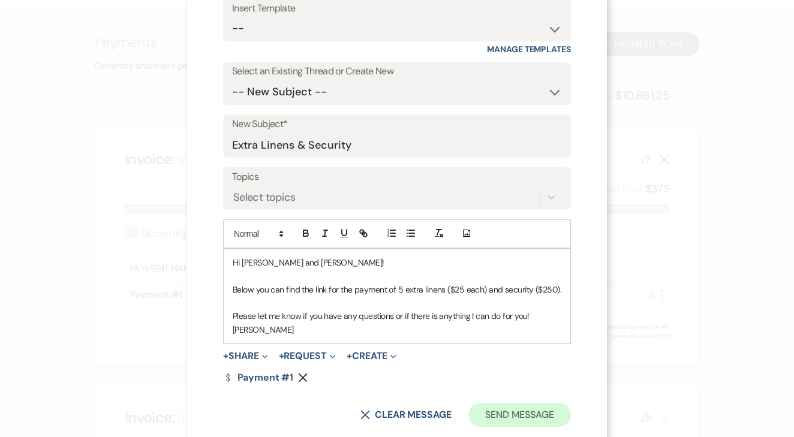
click at [522, 410] on button "Send Message" at bounding box center [520, 415] width 103 height 24
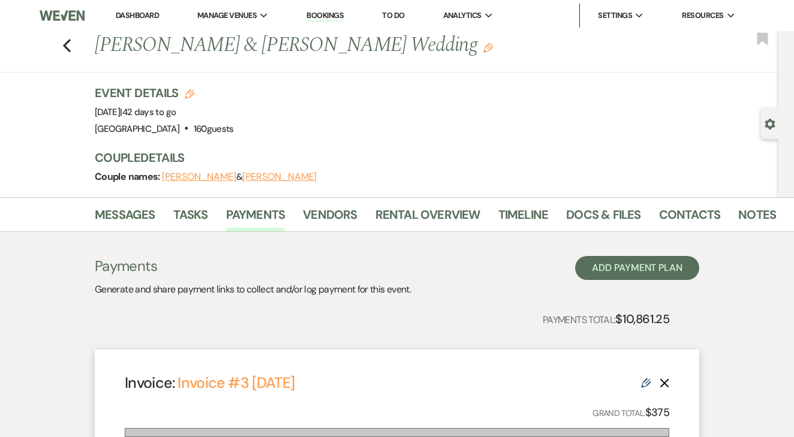
scroll to position [0, 0]
click at [143, 10] on link "Dashboard" at bounding box center [137, 15] width 43 height 10
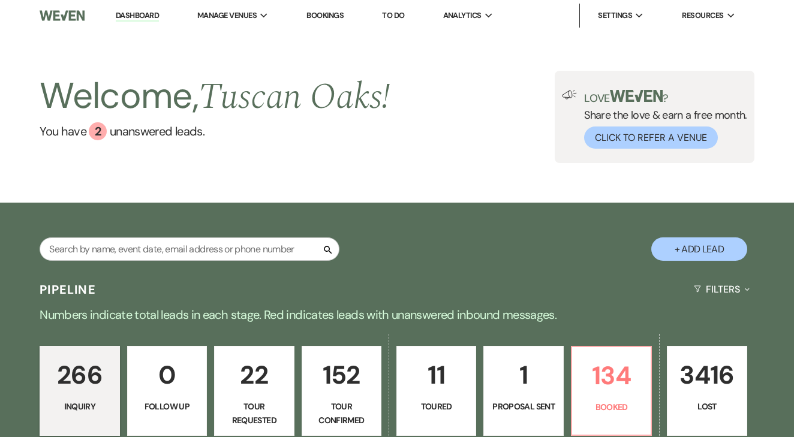
click at [337, 20] on li "Bookings" at bounding box center [325, 16] width 49 height 24
click at [334, 11] on link "Bookings" at bounding box center [325, 15] width 37 height 10
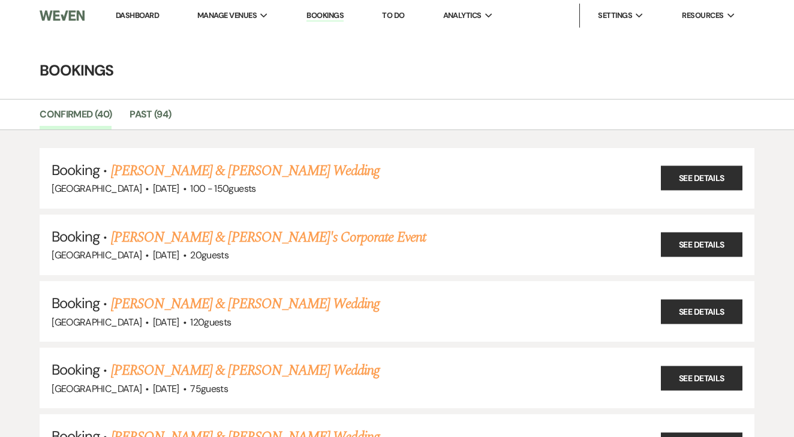
click at [335, 215] on li "Booking · [PERSON_NAME] & [PERSON_NAME]'s Corporate Event [GEOGRAPHIC_DATA] · […" at bounding box center [397, 245] width 715 height 61
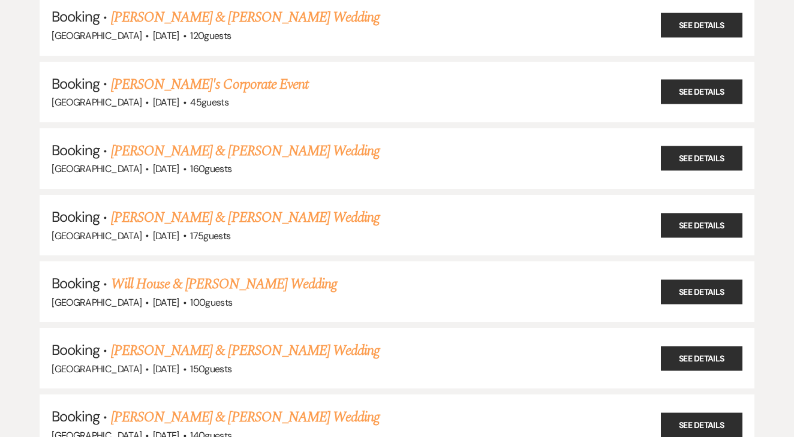
scroll to position [420, 0]
click at [284, 278] on link "Will House & [PERSON_NAME] Wedding" at bounding box center [224, 285] width 226 height 22
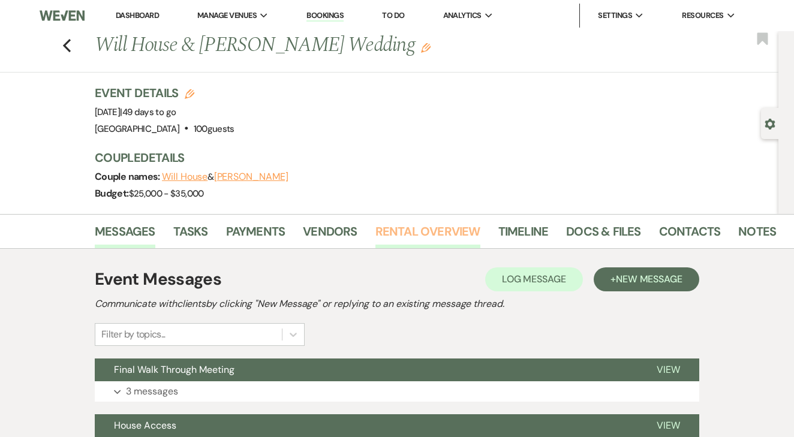
click at [428, 225] on link "Rental Overview" at bounding box center [428, 235] width 105 height 26
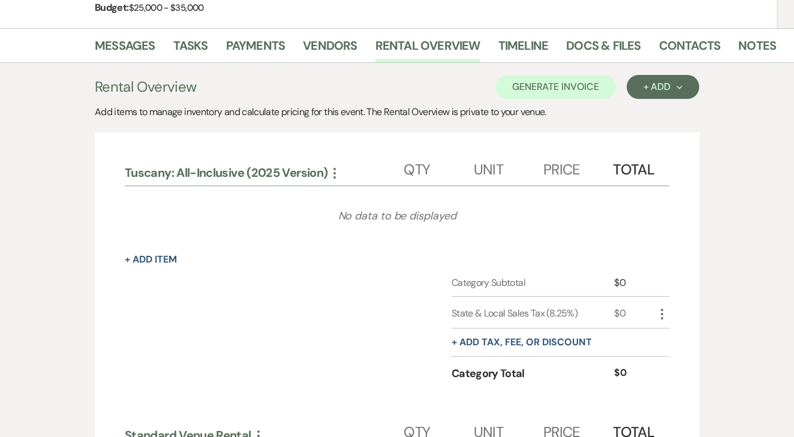
scroll to position [176, 0]
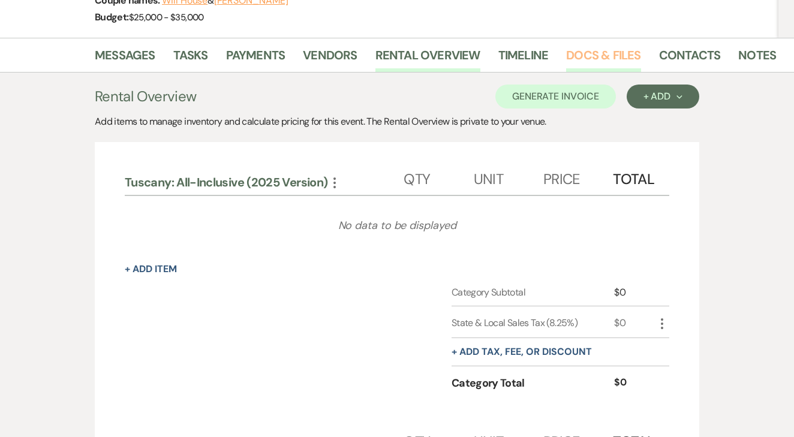
click at [589, 46] on link "Docs & Files" at bounding box center [603, 59] width 74 height 26
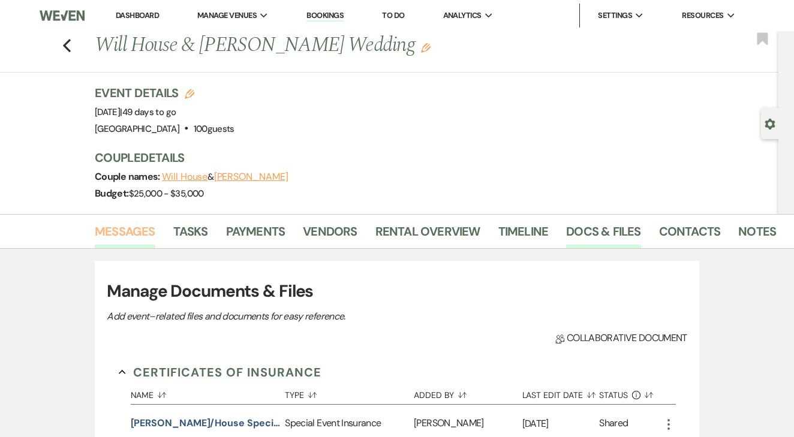
click at [112, 235] on link "Messages" at bounding box center [125, 235] width 61 height 26
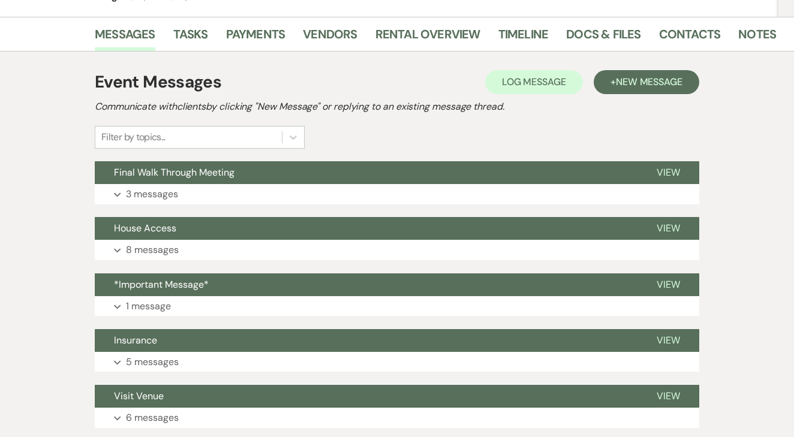
scroll to position [212, 0]
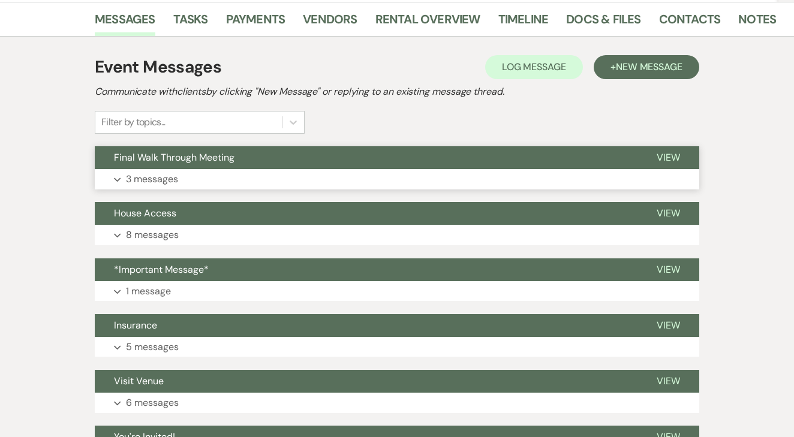
click at [365, 167] on button "Final Walk Through Meeting" at bounding box center [366, 157] width 543 height 23
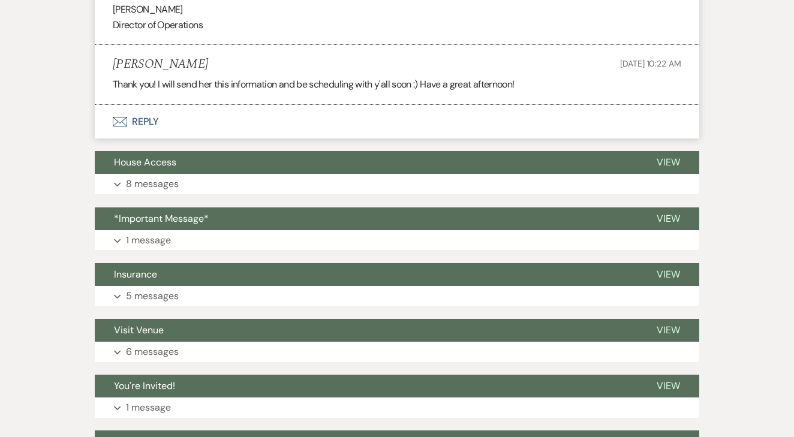
scroll to position [667, 0]
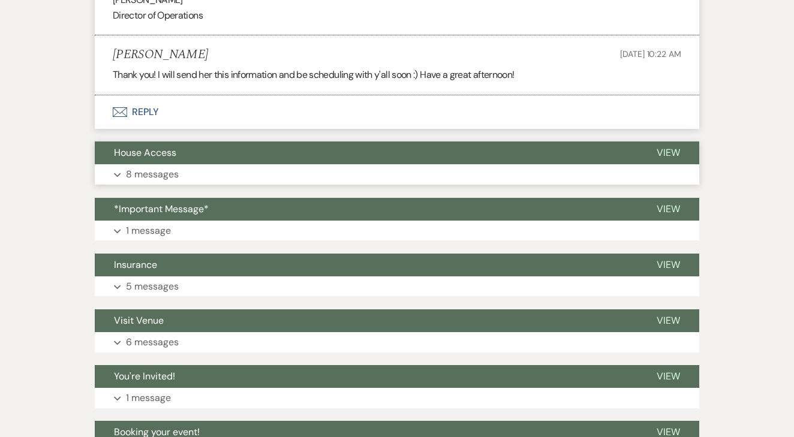
click at [365, 167] on button "Expand 8 messages" at bounding box center [397, 174] width 605 height 20
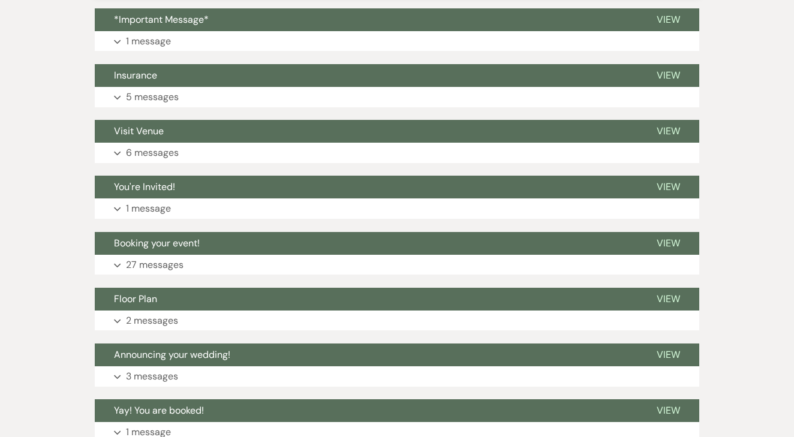
scroll to position [2158, 0]
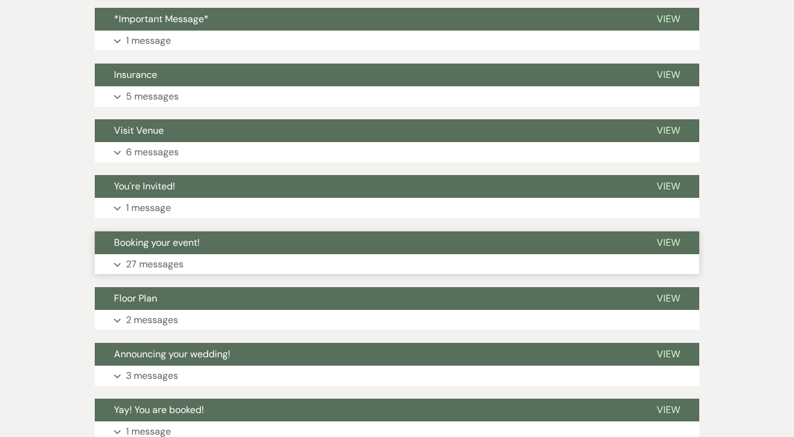
click at [346, 254] on button "Expand 27 messages" at bounding box center [397, 264] width 605 height 20
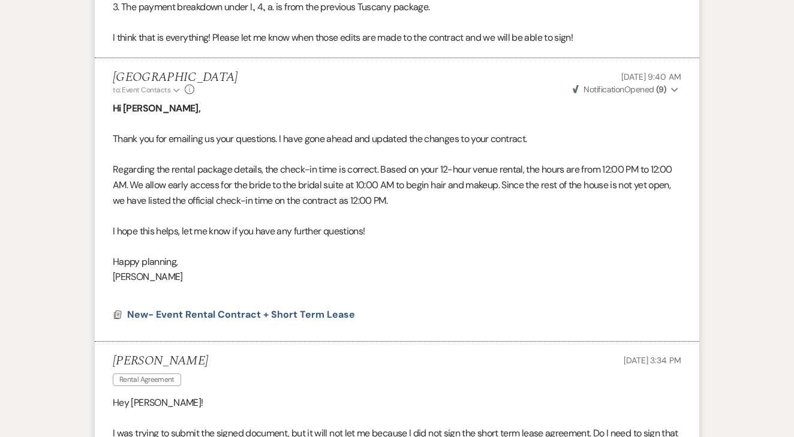
scroll to position [6058, 0]
click at [337, 307] on span "New- Event Rental Contract + Short Term Lease" at bounding box center [241, 313] width 228 height 13
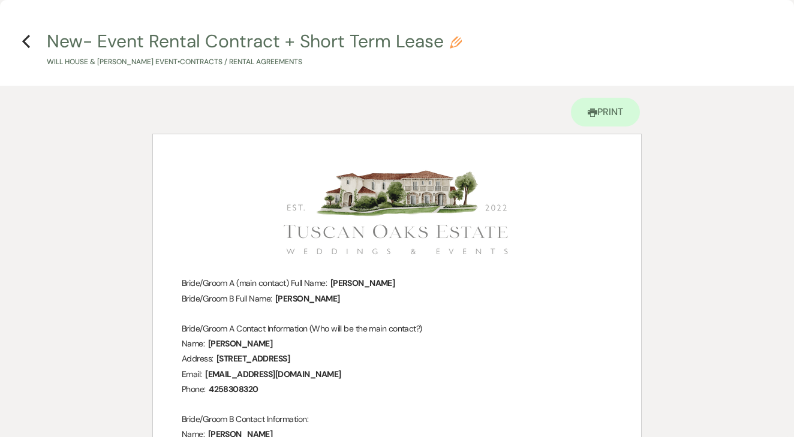
scroll to position [0, 0]
click at [25, 43] on use "button" at bounding box center [26, 41] width 8 height 13
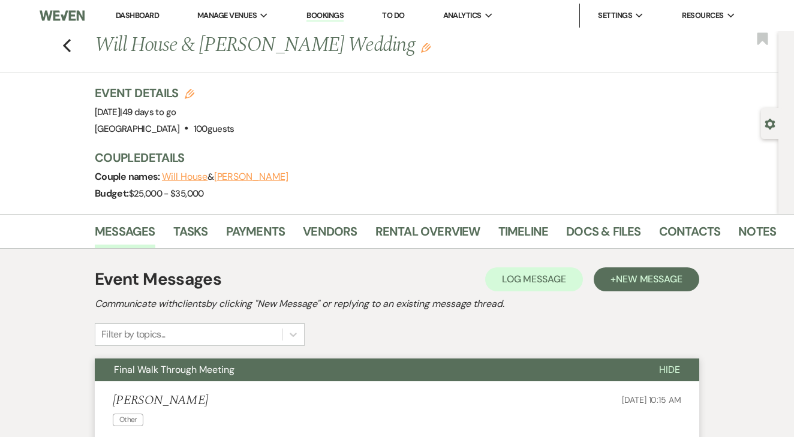
click at [341, 19] on link "Bookings" at bounding box center [325, 15] width 37 height 11
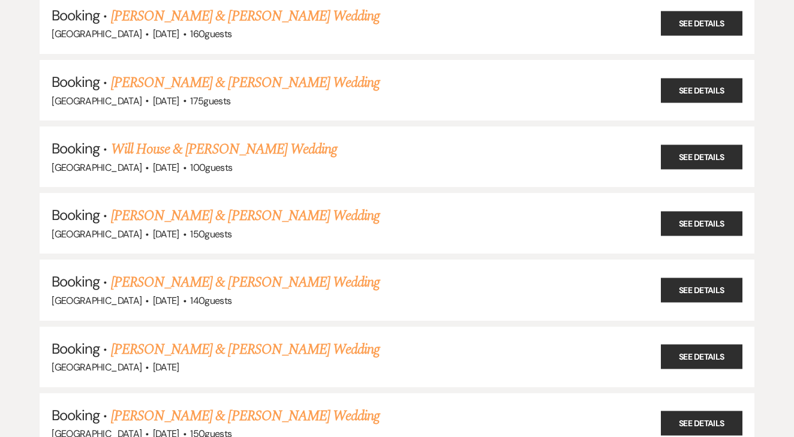
scroll to position [558, 0]
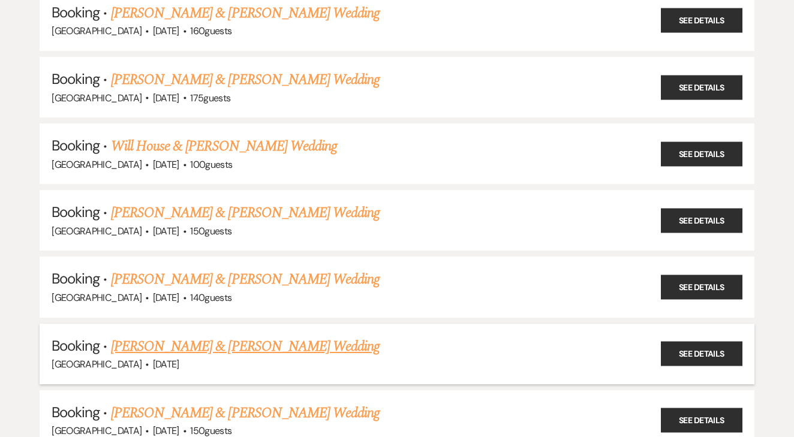
click at [334, 336] on link "[PERSON_NAME] & [PERSON_NAME] Wedding" at bounding box center [245, 347] width 269 height 22
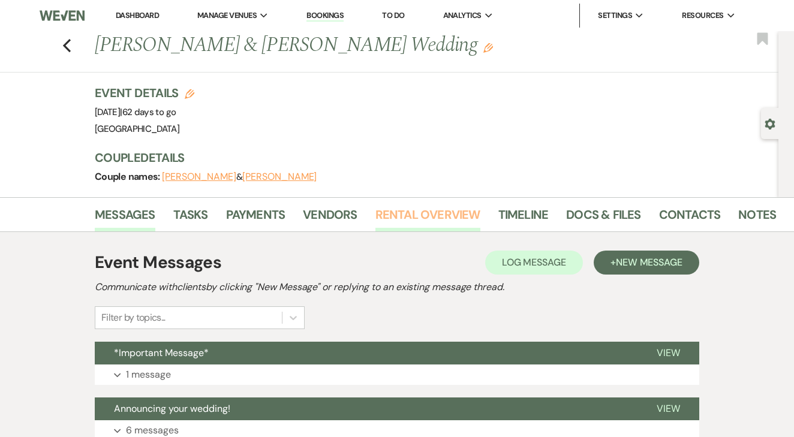
click at [451, 208] on link "Rental Overview" at bounding box center [428, 218] width 105 height 26
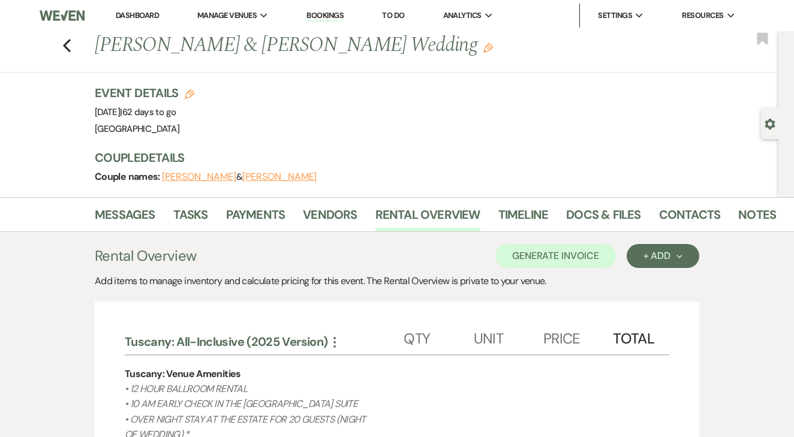
click at [332, 20] on link "Bookings" at bounding box center [325, 15] width 37 height 11
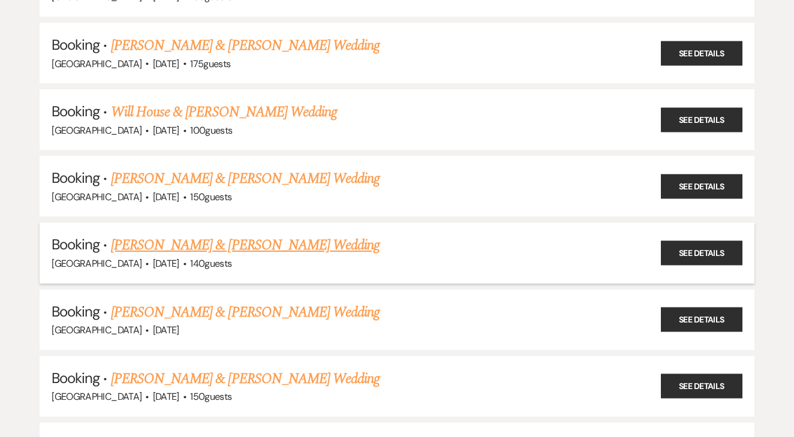
scroll to position [593, 0]
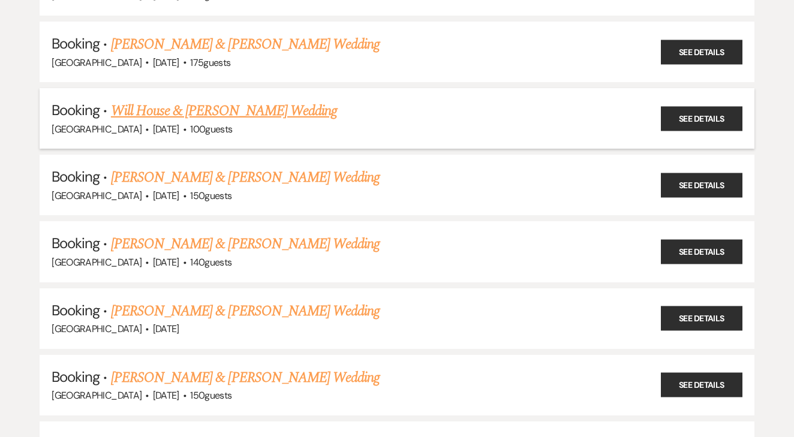
click at [274, 106] on link "Will House & [PERSON_NAME] Wedding" at bounding box center [224, 111] width 226 height 22
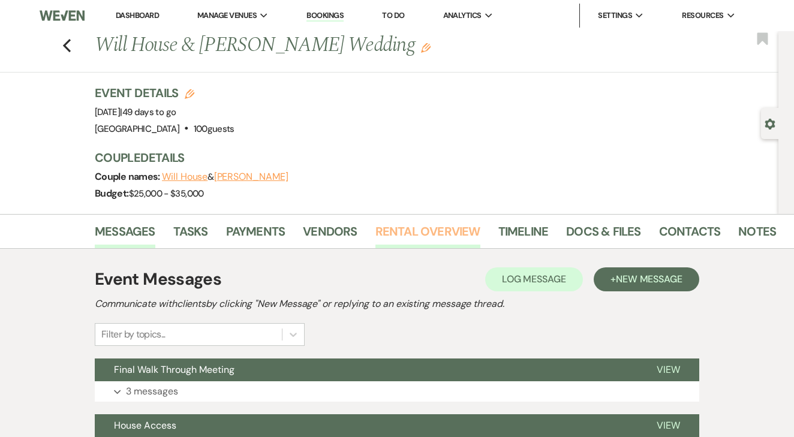
click at [427, 230] on link "Rental Overview" at bounding box center [428, 235] width 105 height 26
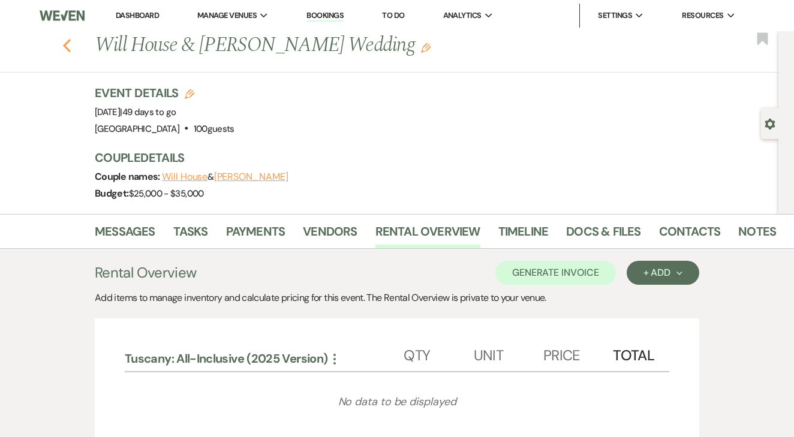
click at [67, 47] on use "button" at bounding box center [67, 45] width 8 height 13
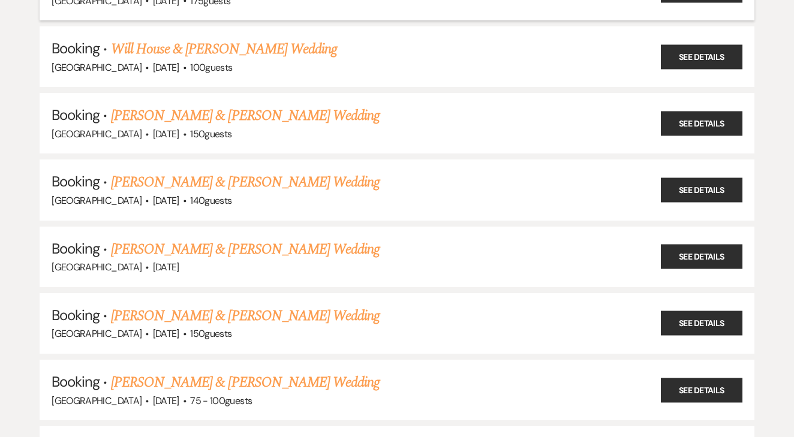
scroll to position [656, 0]
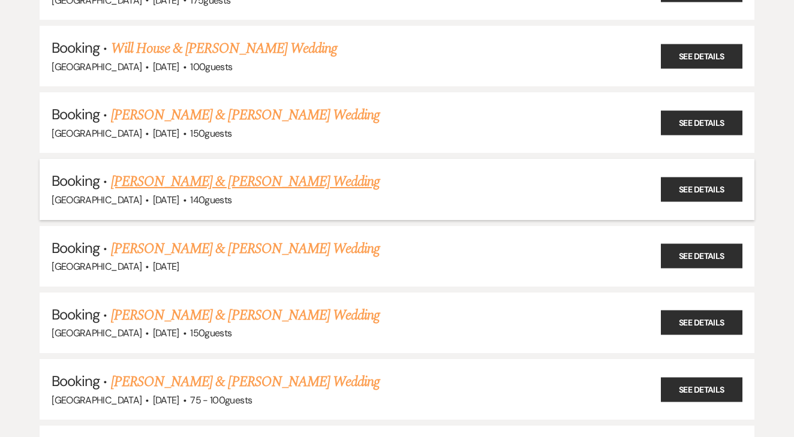
click at [296, 171] on link "[PERSON_NAME] & [PERSON_NAME] Wedding" at bounding box center [245, 182] width 269 height 22
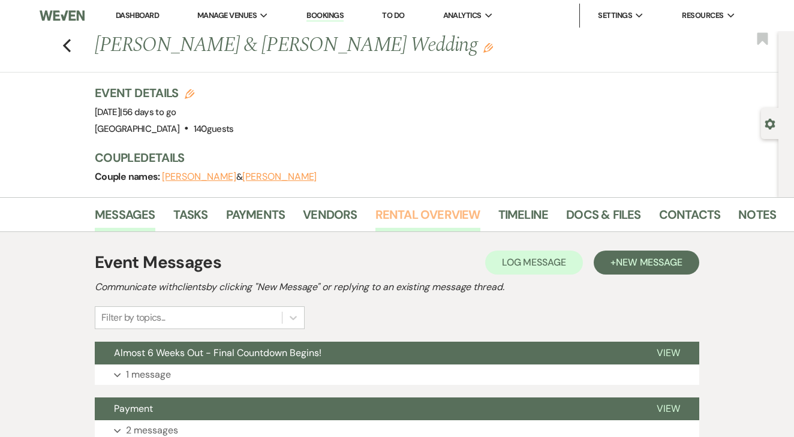
click at [425, 211] on link "Rental Overview" at bounding box center [428, 218] width 105 height 26
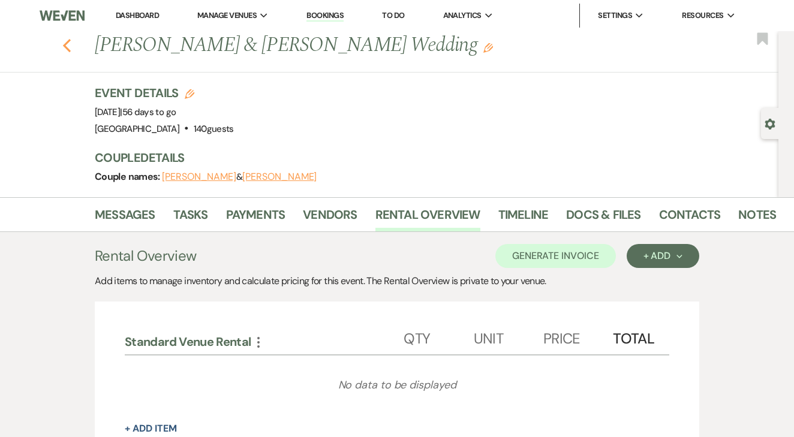
click at [68, 44] on icon "Previous" at bounding box center [66, 45] width 9 height 14
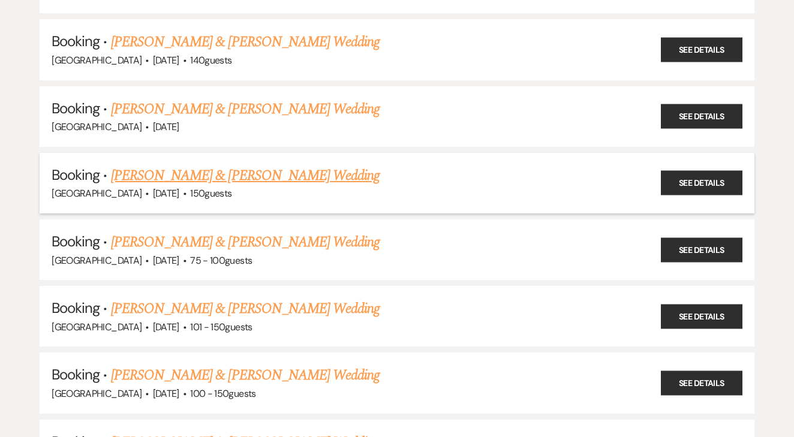
scroll to position [791, 0]
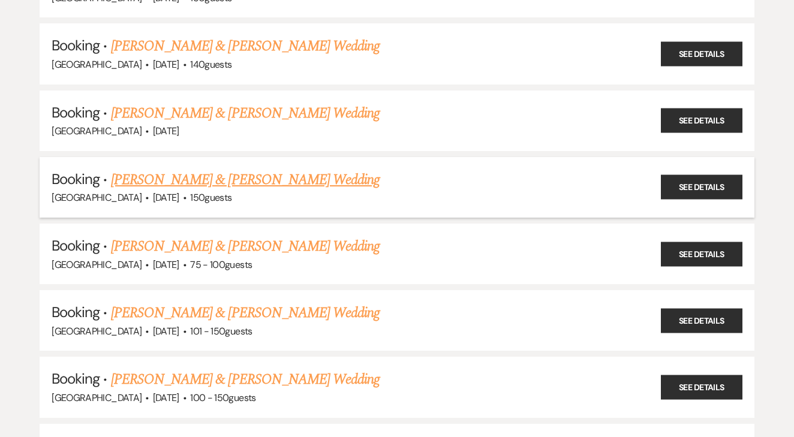
click at [290, 169] on link "[PERSON_NAME] & [PERSON_NAME] Wedding" at bounding box center [245, 180] width 269 height 22
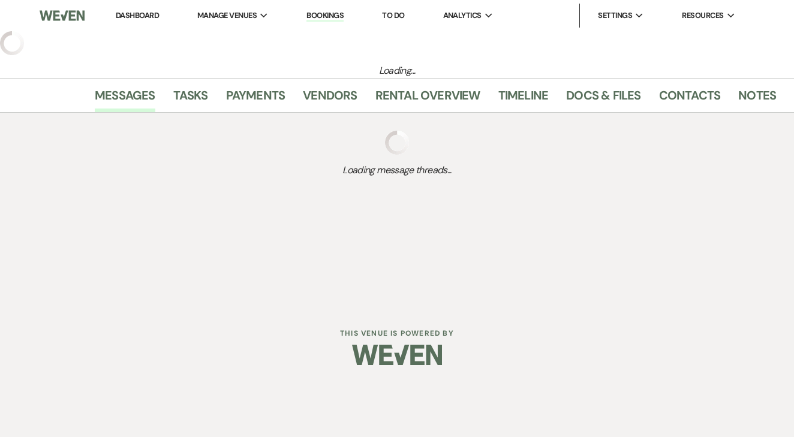
select select "2"
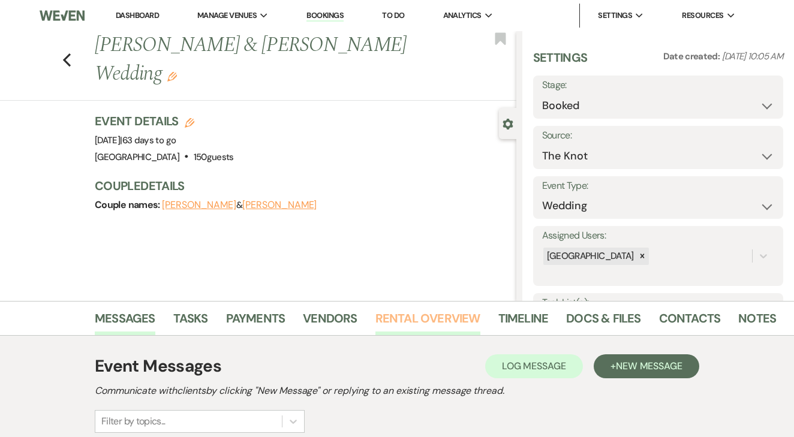
click at [436, 325] on link "Rental Overview" at bounding box center [428, 322] width 105 height 26
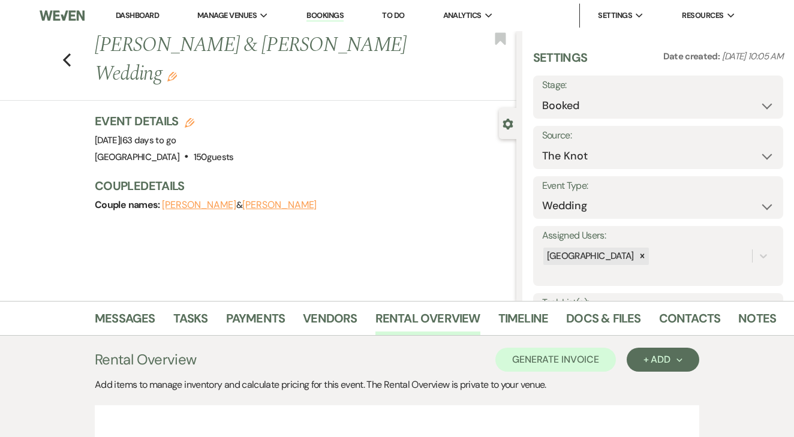
click at [151, 13] on link "Dashboard" at bounding box center [137, 15] width 43 height 10
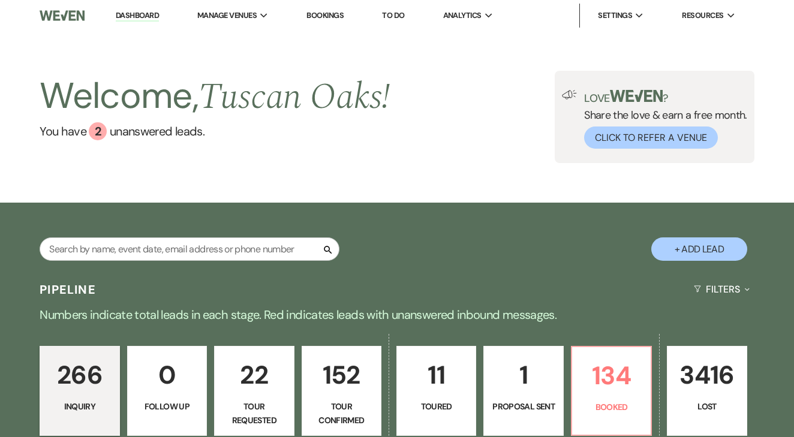
click at [336, 18] on link "Bookings" at bounding box center [325, 15] width 37 height 10
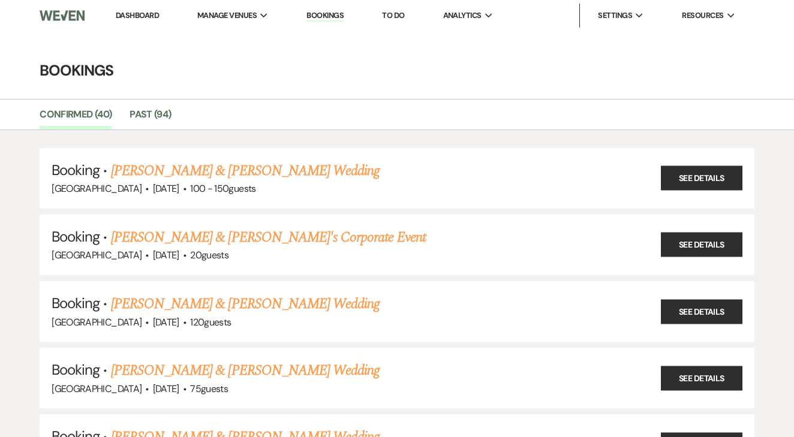
click at [137, 14] on link "Dashboard" at bounding box center [137, 15] width 43 height 10
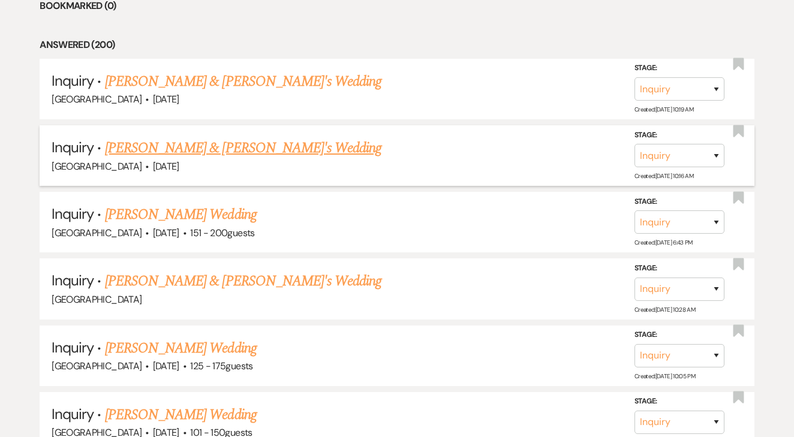
scroll to position [566, 0]
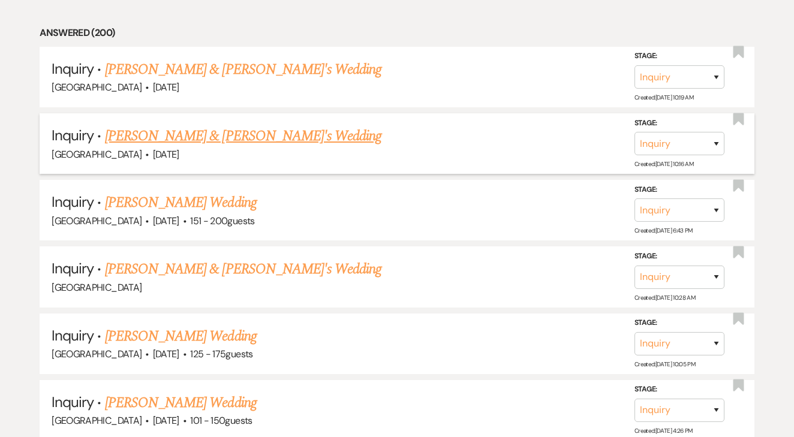
click at [289, 134] on link "[PERSON_NAME] & [PERSON_NAME]'s Wedding" at bounding box center [243, 136] width 277 height 22
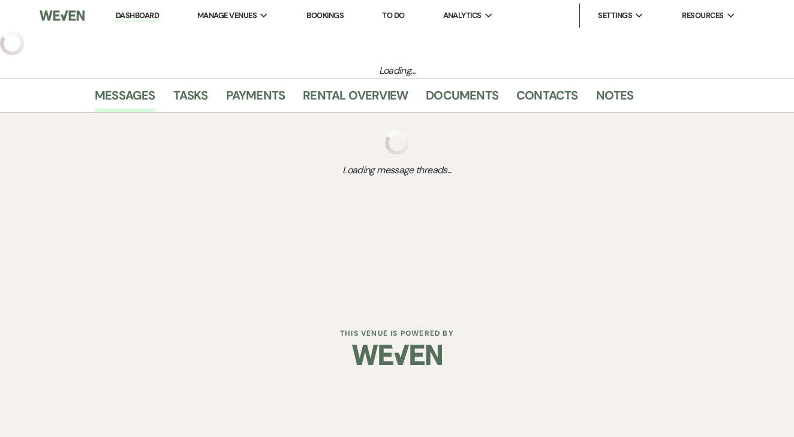
select select "5"
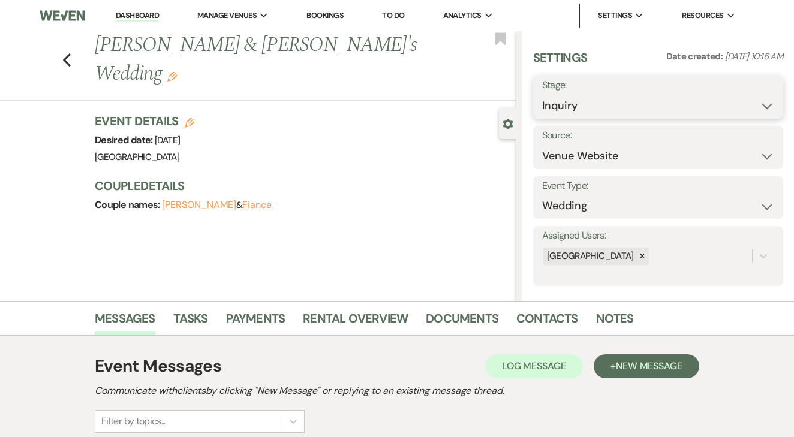
click at [564, 99] on select "Inquiry Follow Up Tour Requested Tour Confirmed Toured Proposal Sent Booked Lost" at bounding box center [658, 105] width 232 height 23
select select "4"
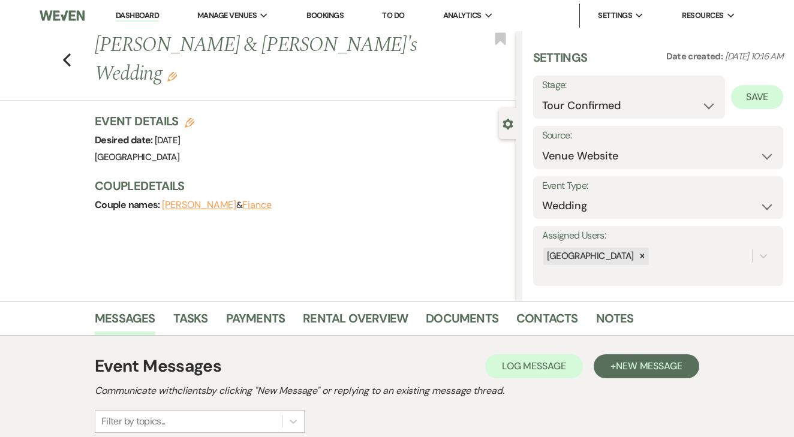
click at [778, 98] on button "Save" at bounding box center [757, 97] width 52 height 24
click at [186, 316] on link "Tasks" at bounding box center [190, 322] width 35 height 26
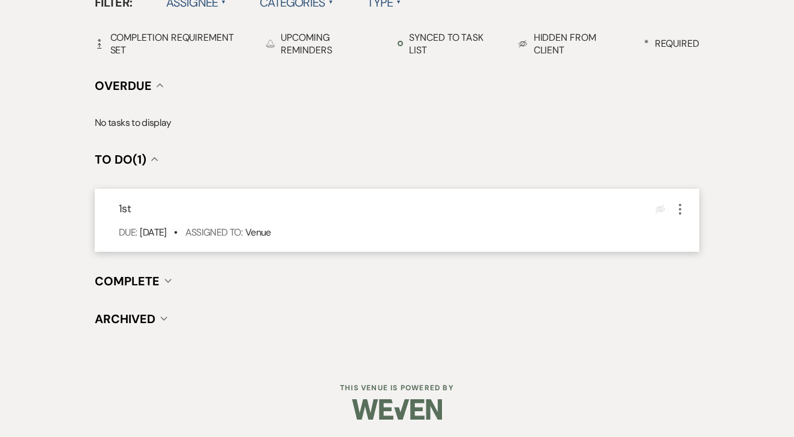
scroll to position [415, 0]
click at [682, 206] on icon "More" at bounding box center [680, 210] width 14 height 14
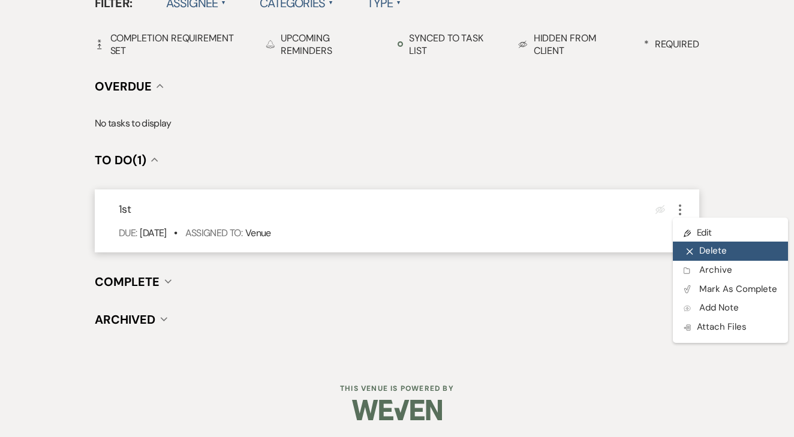
click at [703, 246] on button "X Delete" at bounding box center [730, 251] width 115 height 19
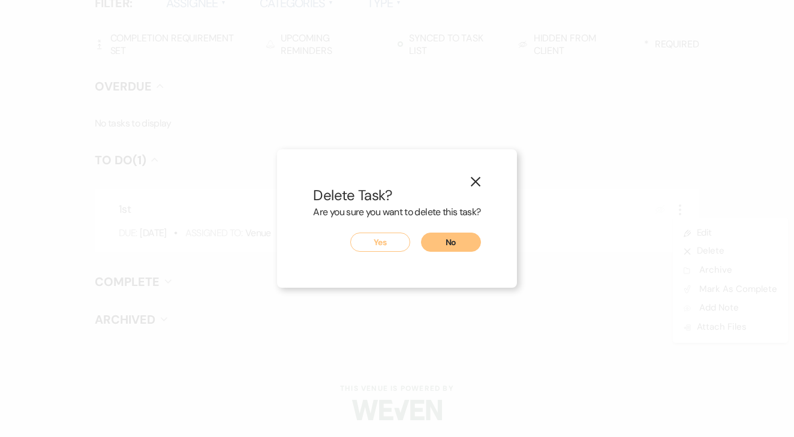
click at [395, 240] on button "Yes" at bounding box center [380, 242] width 60 height 19
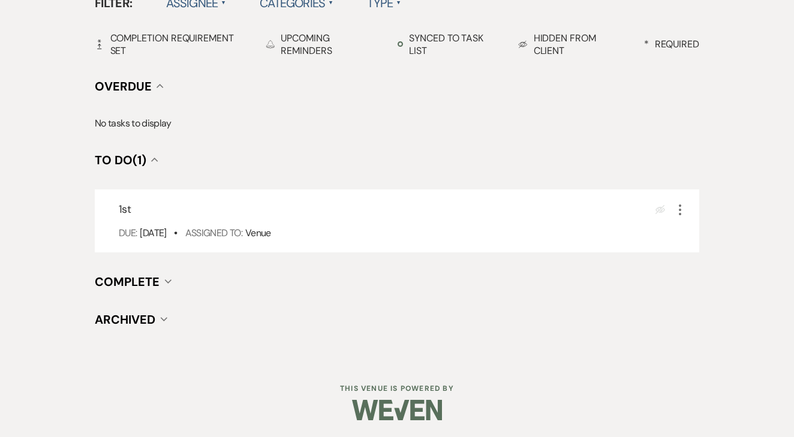
scroll to position [367, 0]
